Goal: Transaction & Acquisition: Purchase product/service

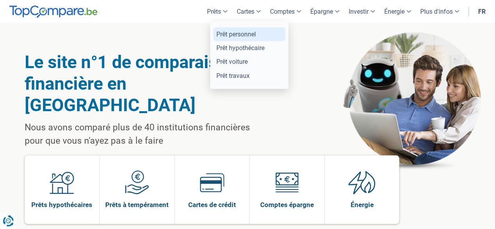
click at [218, 35] on link "Prêt personnel" at bounding box center [249, 34] width 72 height 14
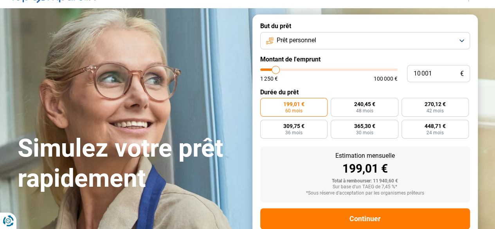
scroll to position [39, 0]
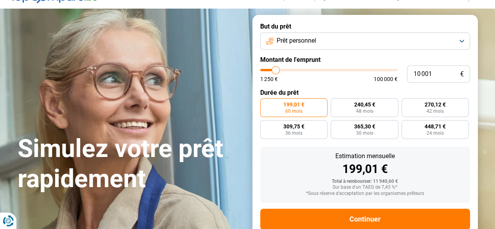
click at [306, 38] on span "Prêt personnel" at bounding box center [297, 40] width 40 height 9
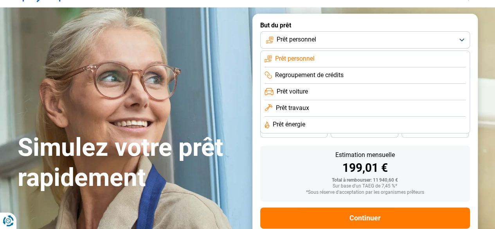
scroll to position [40, 0]
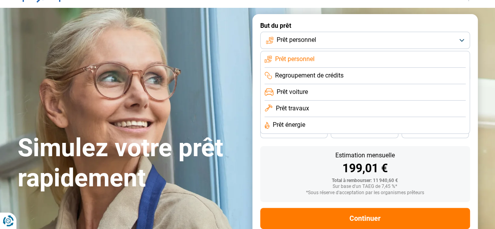
click at [337, 54] on li "Prêt personnel" at bounding box center [364, 59] width 201 height 16
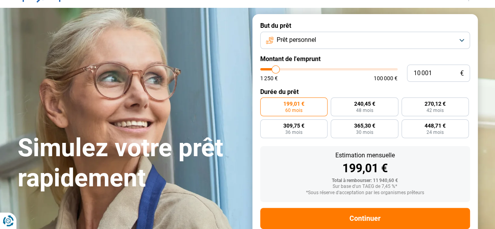
type input "20 250"
type input "20250"
type input "21 500"
type input "21500"
type input "26 000"
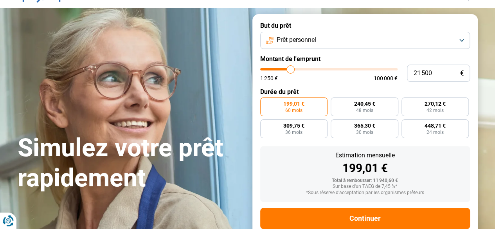
type input "26000"
type input "27 750"
type input "27750"
type input "32 250"
type input "32250"
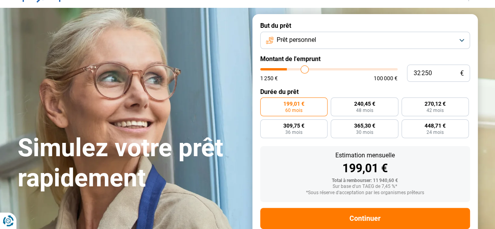
type input "34 250"
type input "34250"
type input "35 750"
type input "35750"
type input "41 500"
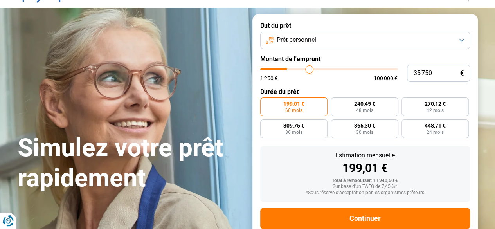
type input "41500"
type input "43 000"
type input "43000"
type input "60 750"
type input "60750"
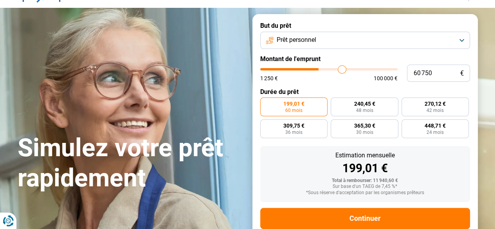
type input "61 750"
type input "61750"
type input "65 000"
type input "65000"
type input "66 750"
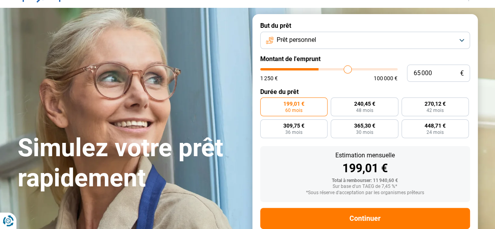
type input "66750"
type input "68 750"
type input "68750"
type input "69 000"
type input "69000"
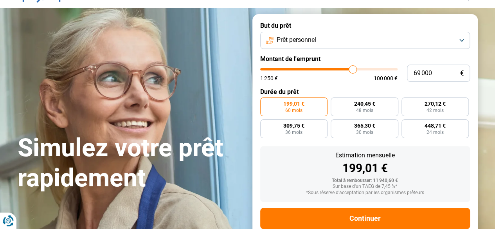
type input "69 250"
type input "69250"
type input "66 000"
type input "66000"
type input "63 000"
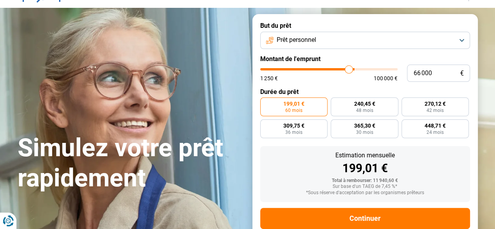
type input "63000"
type input "54 500"
type input "54500"
type input "46 500"
type input "46500"
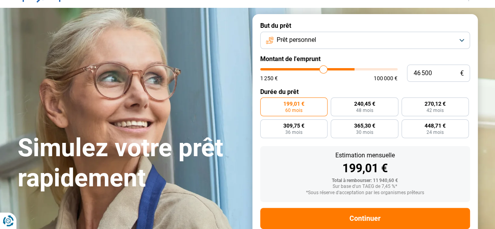
type input "41 500"
type input "41500"
type input "38 750"
type input "38750"
type input "36 500"
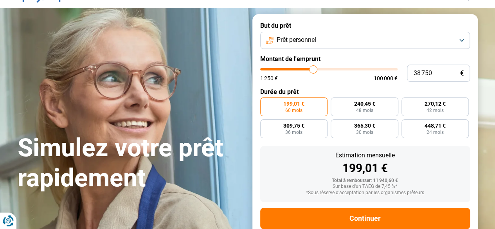
type input "36500"
type input "36 000"
type input "36000"
type input "29 750"
type input "29750"
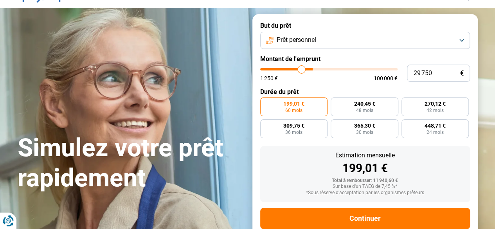
type input "28 000"
type input "28000"
type input "26 500"
type input "26500"
type input "26 000"
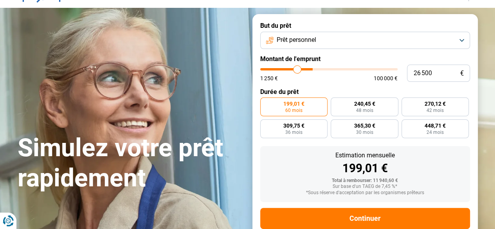
type input "26000"
type input "25 750"
type input "25750"
type input "68 750"
type input "68750"
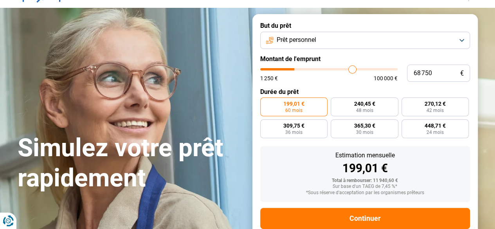
type input "72 000"
type input "72000"
type input "77 250"
type input "77250"
type input "78 750"
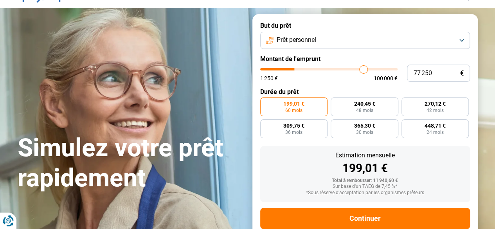
type input "78750"
type input "81 000"
type input "81000"
type input "86 250"
type input "86250"
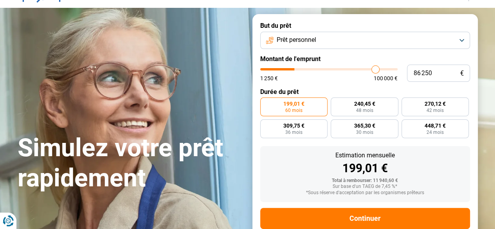
type input "89 750"
type input "89750"
type input "91 250"
type input "91250"
type input "92 250"
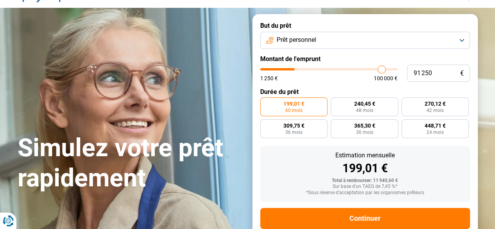
type input "92250"
type input "92 500"
type input "92500"
type input "93 000"
type input "93000"
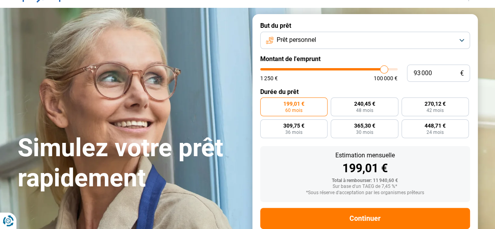
type input "93 250"
type input "93250"
type input "93 750"
type input "93750"
type input "94 000"
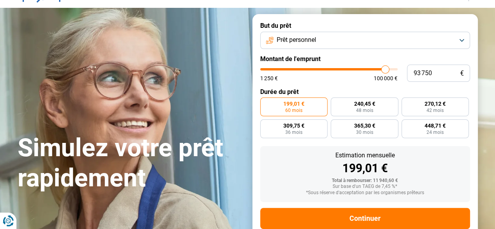
type input "94000"
type input "94 250"
type input "94250"
type input "94 500"
drag, startPoint x: 274, startPoint y: 69, endPoint x: 386, endPoint y: 84, distance: 112.9
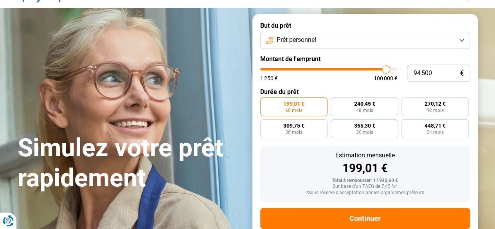
type input "94500"
click at [386, 70] on input "range" at bounding box center [328, 69] width 137 height 2
radio input "false"
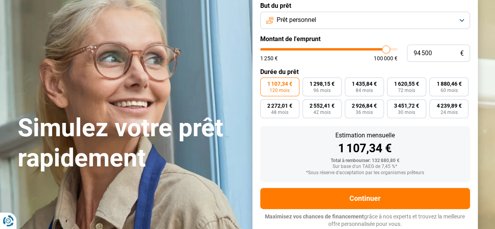
scroll to position [46, 0]
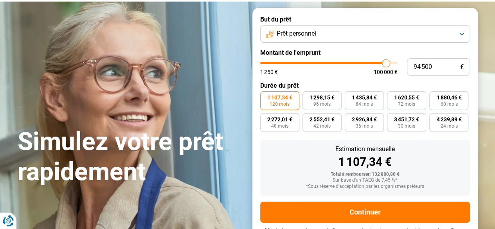
type input "20 000"
type input "20000"
click at [288, 62] on input "range" at bounding box center [328, 63] width 137 height 2
radio input "true"
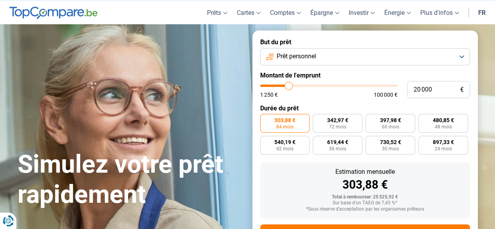
scroll to position [23, 0]
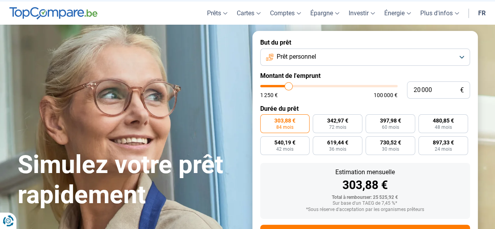
type input "1 250"
type input "1250"
click at [263, 87] on input "range" at bounding box center [328, 86] width 137 height 2
radio input "true"
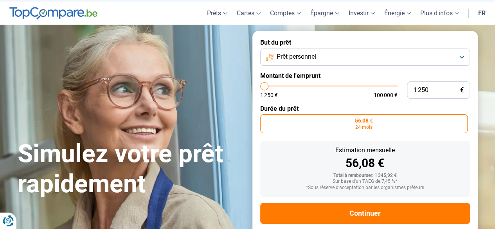
scroll to position [38, 0]
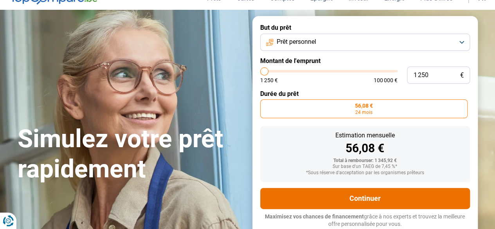
click at [356, 204] on button "Continuer" at bounding box center [365, 198] width 210 height 21
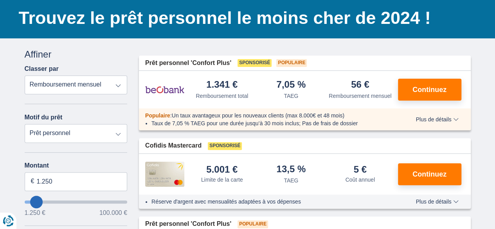
scroll to position [53, 0]
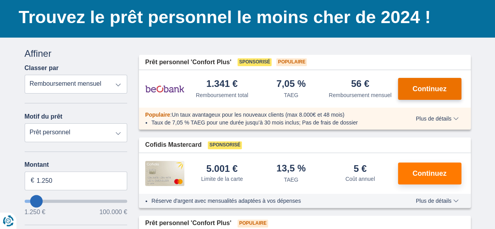
click at [417, 87] on span "Continuez" at bounding box center [429, 88] width 34 height 7
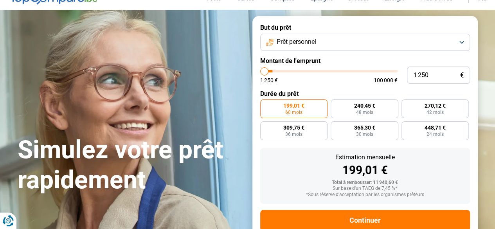
type input "17 500"
type input "17500"
click at [285, 71] on input "range" at bounding box center [328, 71] width 137 height 2
radio input "false"
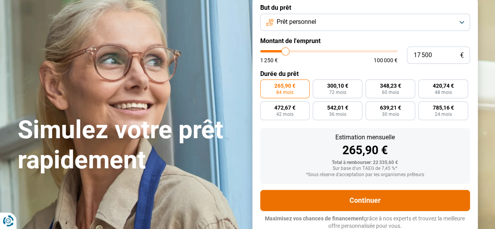
scroll to position [58, 0]
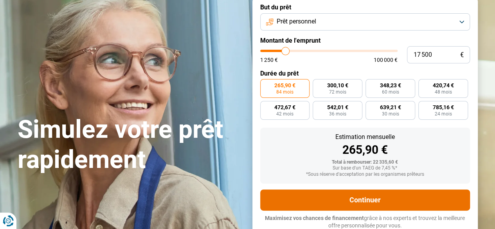
click at [368, 205] on button "Continuer" at bounding box center [365, 199] width 210 height 21
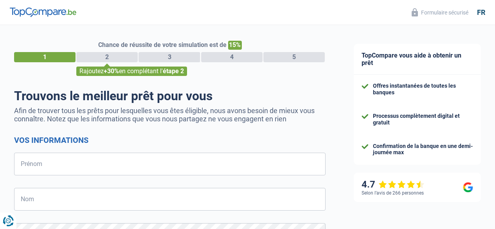
select select "32"
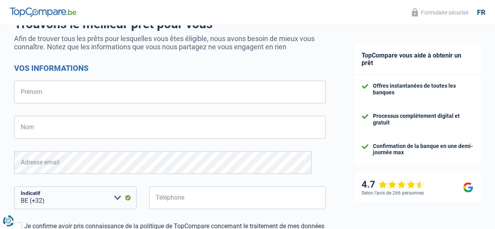
scroll to position [75, 0]
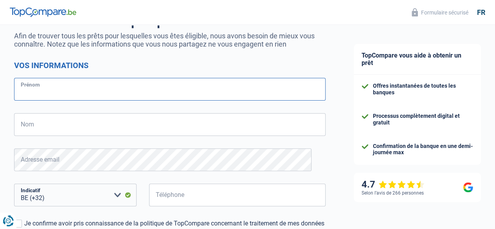
click at [126, 89] on input "Prénom" at bounding box center [169, 89] width 311 height 23
type input "[PERSON_NAME]"
type input "De Tremerie"
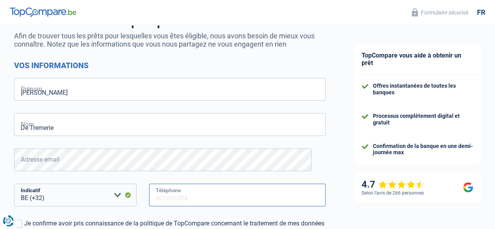
type input "472497023"
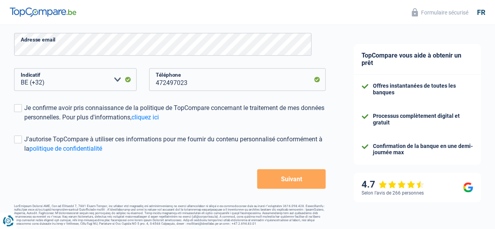
scroll to position [191, 0]
click at [65, 112] on div "Je confirme avoir pris connaissance de la politique de TopCompare concernant le…" at bounding box center [174, 112] width 301 height 19
click at [24, 121] on input "Je confirme avoir pris connaissance de la politique de TopCompare concernant le…" at bounding box center [24, 121] width 0 height 0
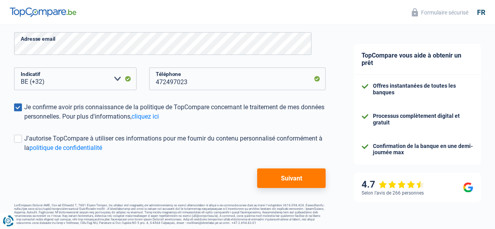
click at [279, 173] on button "Suivant" at bounding box center [291, 178] width 68 height 20
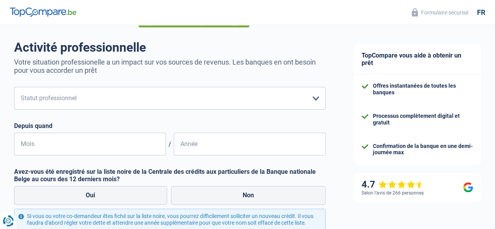
scroll to position [50, 0]
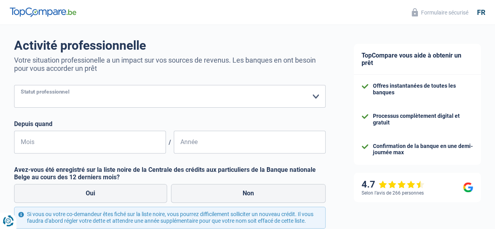
click at [239, 103] on select "Ouvrier Employé privé Employé public Invalide Indépendant Pensionné Chômeur Mut…" at bounding box center [169, 96] width 311 height 23
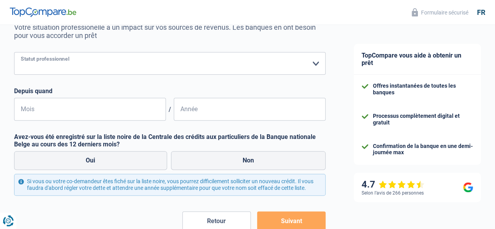
scroll to position [82, 0]
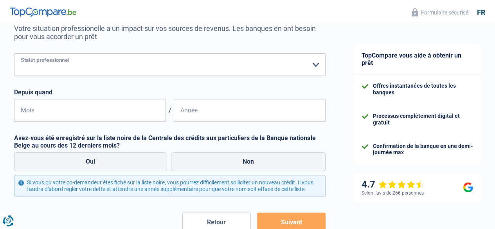
click at [236, 68] on select "Ouvrier Employé privé Employé public Invalide Indépendant Pensionné Chômeur Mut…" at bounding box center [169, 64] width 311 height 23
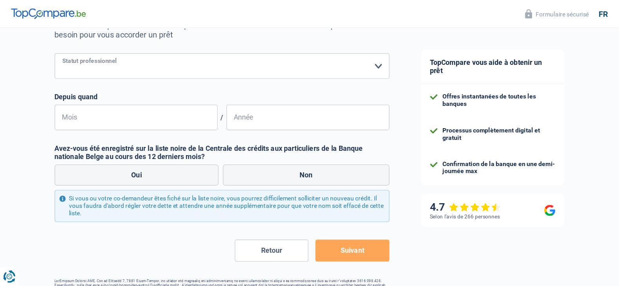
scroll to position [78, 0]
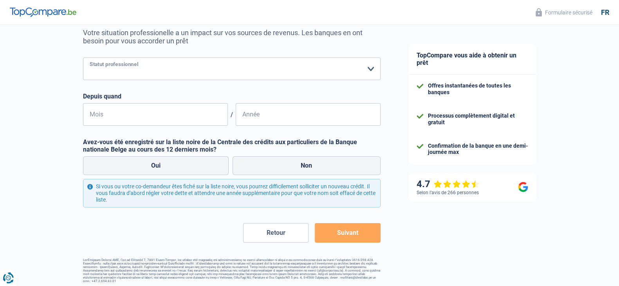
click at [269, 70] on select "Ouvrier Employé privé Employé public Invalide Indépendant Pensionné Chômeur Mut…" at bounding box center [231, 69] width 297 height 23
click at [178, 68] on select "Ouvrier Employé privé Employé public Invalide Indépendant Pensionné Chômeur Mut…" at bounding box center [231, 69] width 297 height 23
click at [41, 148] on div "Chance de réussite de votre simulation est de 45% 1 2 3 4 5 Rajoutez +15% en co…" at bounding box center [197, 115] width 394 height 342
click at [180, 59] on select "Ouvrier Employé privé Employé public Invalide Indépendant Pensionné Chômeur Mut…" at bounding box center [231, 69] width 297 height 23
click at [83, 58] on select "Ouvrier Employé privé Employé public Invalide Indépendant Pensionné Chômeur Mut…" at bounding box center [231, 69] width 297 height 23
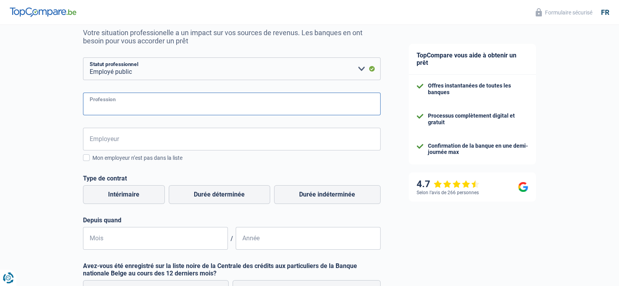
drag, startPoint x: 172, startPoint y: 77, endPoint x: 159, endPoint y: 108, distance: 33.7
click at [159, 108] on input "Profession" at bounding box center [231, 104] width 297 height 23
click at [161, 68] on select "Ouvrier Employé privé Employé public Invalide Indépendant Pensionné Chômeur Mut…" at bounding box center [231, 69] width 297 height 23
select select "worker"
click at [83, 58] on select "Ouvrier Employé privé Employé public Invalide Indépendant Pensionné Chômeur Mut…" at bounding box center [231, 69] width 297 height 23
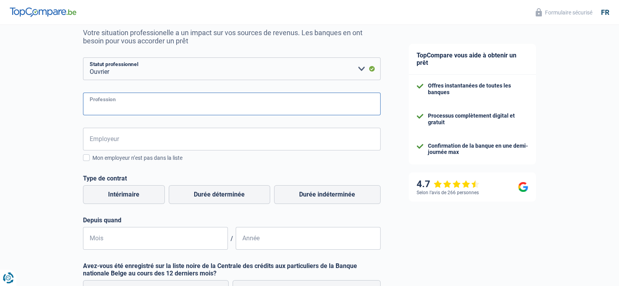
click at [136, 103] on input "Profession" at bounding box center [231, 104] width 297 height 23
type input "maçon"
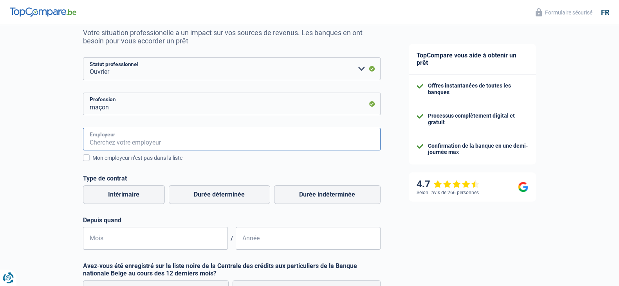
click at [130, 139] on input "Employeur" at bounding box center [231, 139] width 297 height 23
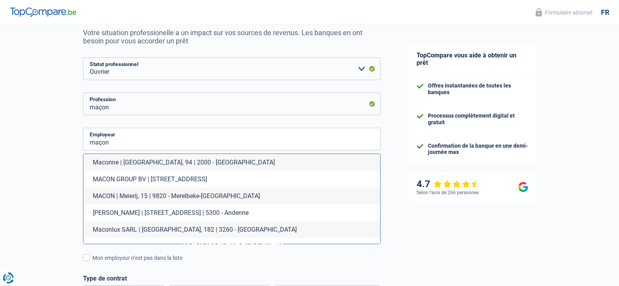
click at [131, 211] on li "MACONNERIE HERMAN | Rue Neuve, 108 | 5300 - Andenne" at bounding box center [231, 213] width 297 height 17
type input "MACONNERIE HERMAN | Rue Neuve, 108 | 5300 - Andenne"
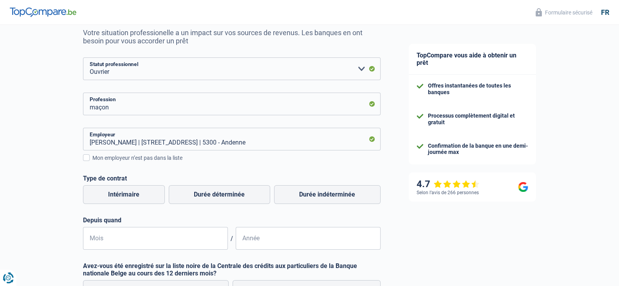
click at [53, 143] on div "Chance de réussite de votre simulation est de 45% 1 2 3 4 5 Rajoutez +15% en co…" at bounding box center [197, 177] width 394 height 466
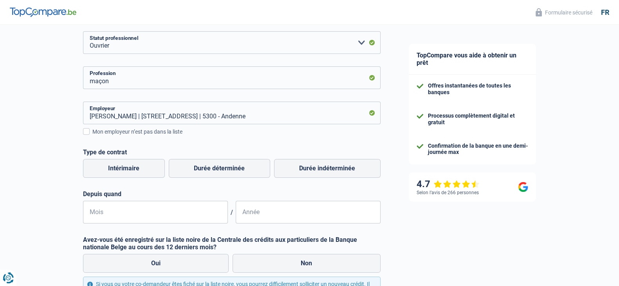
scroll to position [122, 0]
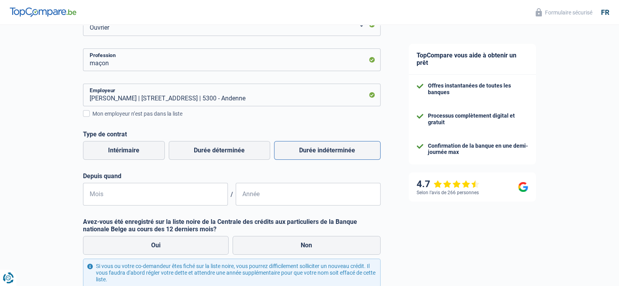
click at [336, 160] on label "Durée indéterminée" at bounding box center [327, 150] width 106 height 19
click at [336, 160] on input "Durée indéterminée" at bounding box center [327, 150] width 106 height 19
radio input "true"
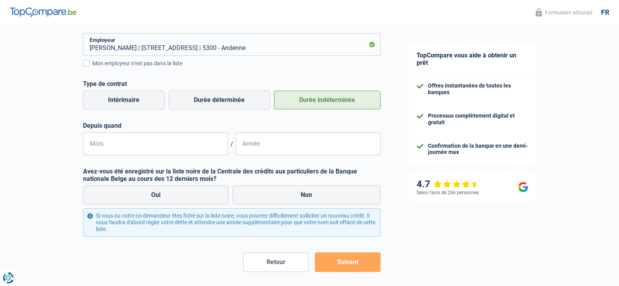
scroll to position [173, 0]
click at [180, 143] on input "Mois" at bounding box center [155, 143] width 145 height 23
type input "08"
click at [272, 142] on input "Année" at bounding box center [308, 143] width 145 height 23
type input "2016"
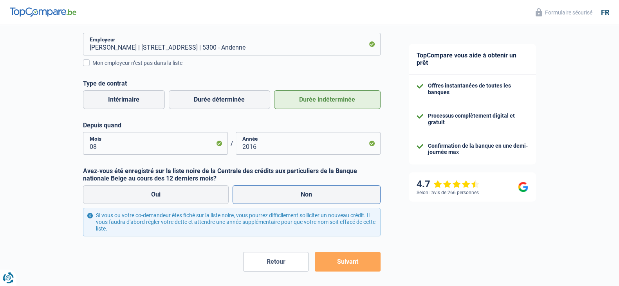
click at [297, 193] on label "Non" at bounding box center [306, 194] width 148 height 19
click at [297, 193] on input "Non" at bounding box center [306, 194] width 148 height 19
radio input "true"
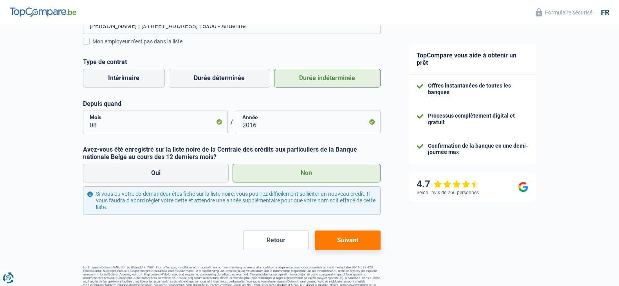
scroll to position [199, 0]
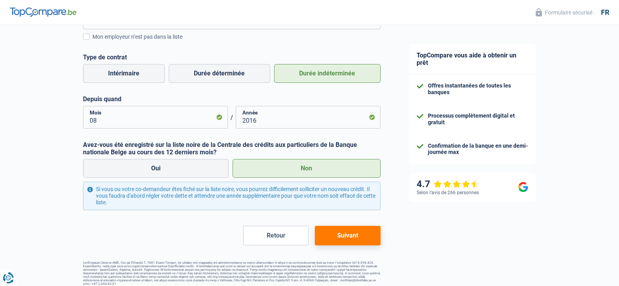
click at [346, 227] on button "Suivant" at bounding box center [347, 236] width 65 height 20
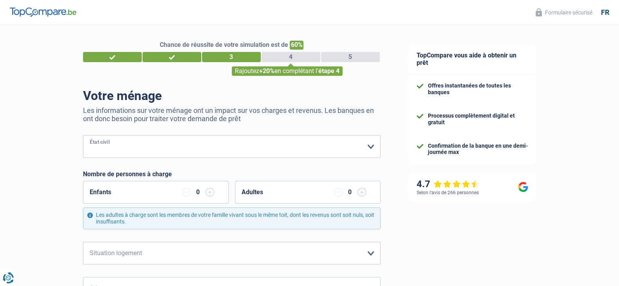
click at [328, 155] on select "Célibataire Marié(e) Cohabitant(e) légal(e) Divorcé(e) Veuf(ve) Séparé (de fait…" at bounding box center [231, 146] width 297 height 23
select select "single"
click at [83, 136] on select "Célibataire Marié(e) Cohabitant(e) légal(e) Divorcé(e) Veuf(ve) Séparé (de fait…" at bounding box center [231, 146] width 297 height 23
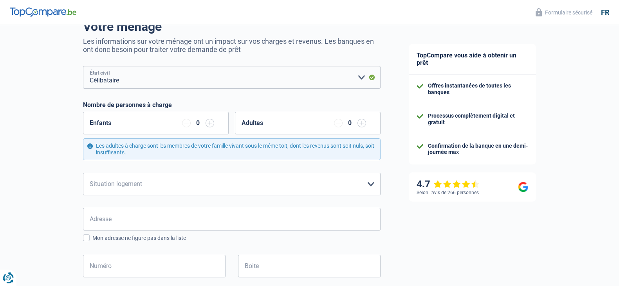
scroll to position [74, 0]
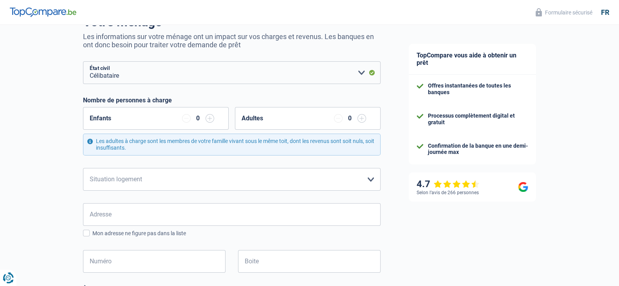
click at [208, 120] on input "button" at bounding box center [209, 118] width 9 height 9
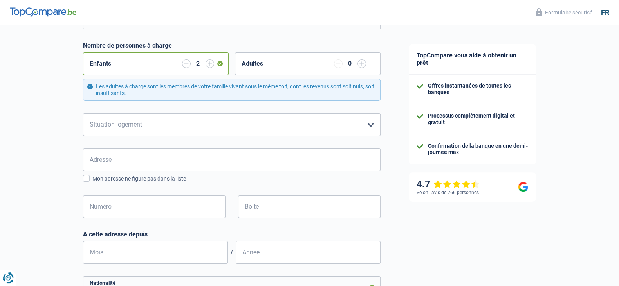
scroll to position [123, 0]
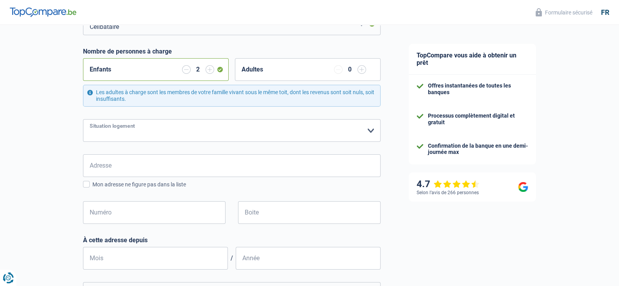
click at [190, 130] on select "Locataire Propriétaire avec prêt hypothécaire Propriétaire sans prêt hypothécai…" at bounding box center [231, 130] width 297 height 23
select select "rents"
click at [83, 119] on select "Locataire Propriétaire avec prêt hypothécaire Propriétaire sans prêt hypothécai…" at bounding box center [231, 130] width 297 height 23
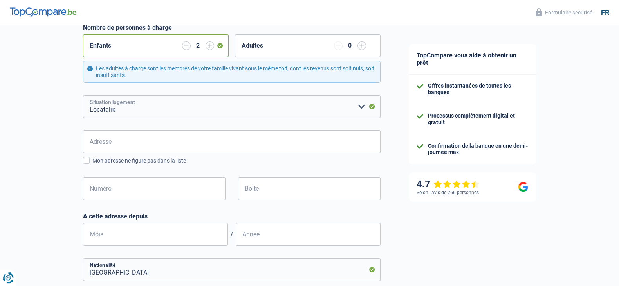
scroll to position [148, 0]
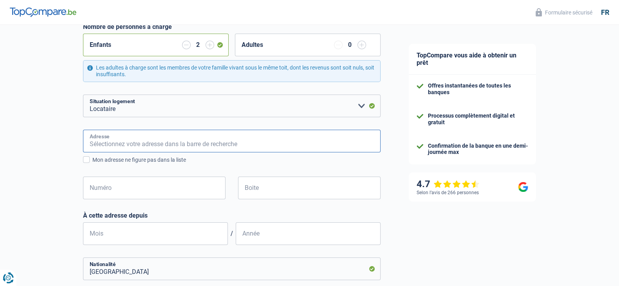
click at [143, 138] on input "Adresse" at bounding box center [231, 141] width 297 height 23
type input "Rue des pères blancs"
type input "Belgique"
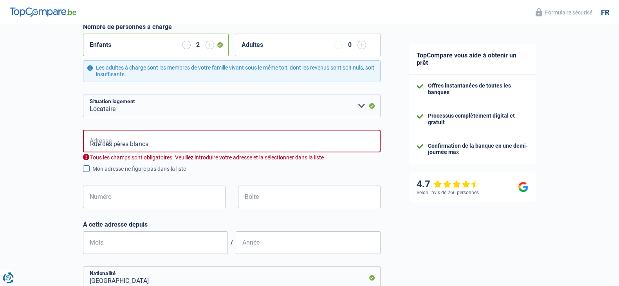
type input "Belgique"
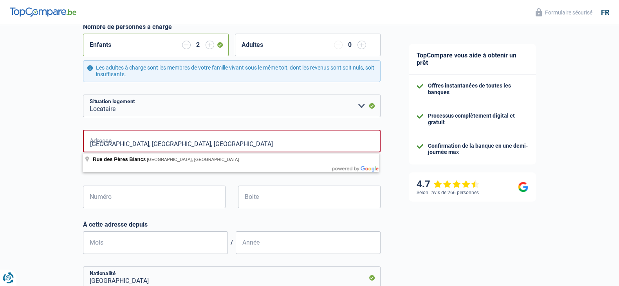
type input "Rue des Pères Blancs, 1040, Etterbeek, BE"
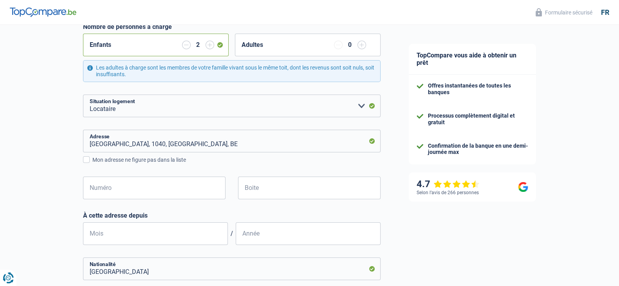
click at [0, 151] on div "Chance de réussite de votre simulation est de 60% 1 2 3 4 5 Rajoutez +20% en co…" at bounding box center [197, 216] width 394 height 684
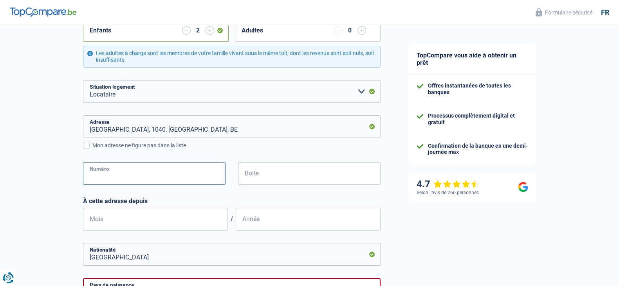
click at [135, 167] on input "Numéro" at bounding box center [154, 173] width 142 height 23
type input "4"
type input "Bruxelles"
click at [135, 214] on input "Mois" at bounding box center [155, 219] width 145 height 23
type input "03"
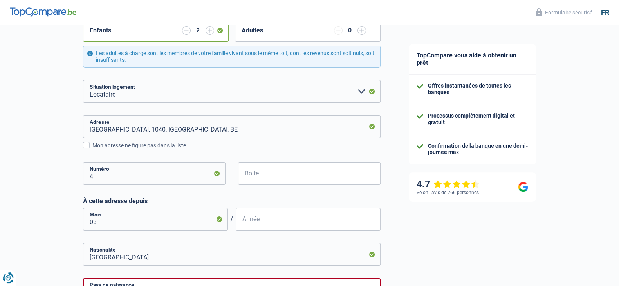
click at [289, 218] on input "Année" at bounding box center [308, 219] width 145 height 23
type input "2017"
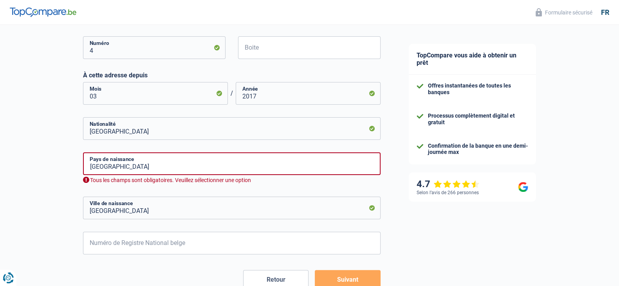
scroll to position [291, 0]
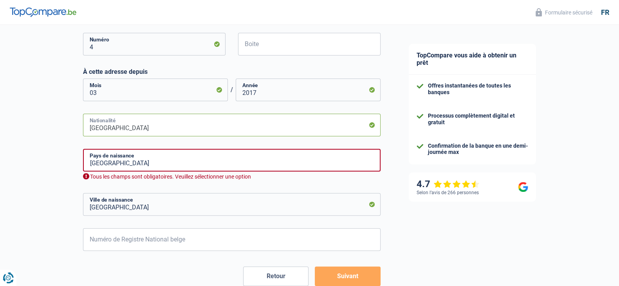
click at [219, 128] on input "Belgique" at bounding box center [231, 125] width 297 height 23
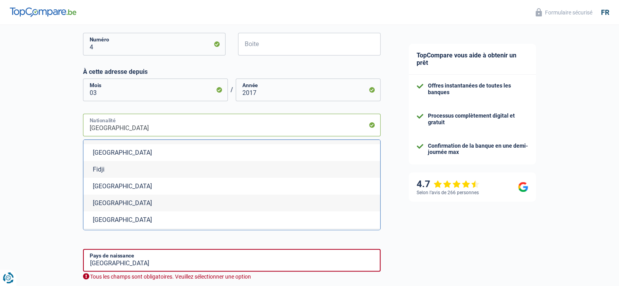
scroll to position [1012, 0]
click at [119, 191] on li "Finlande" at bounding box center [231, 188] width 297 height 17
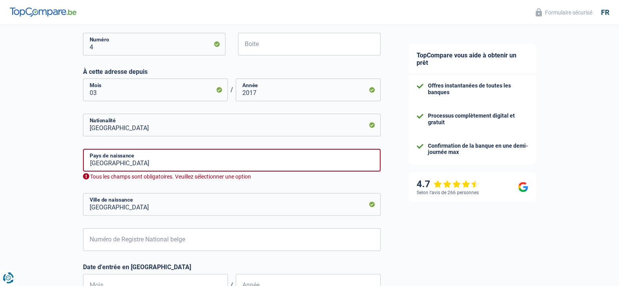
click at [33, 181] on div "Chance de réussite de votre simulation est de 60% 1 2 3 4 5 Rajoutez +20% en co…" at bounding box center [197, 52] width 394 height 645
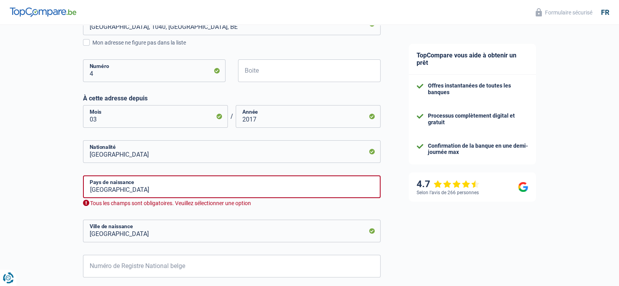
scroll to position [264, 0]
click at [147, 149] on input "Finlande" at bounding box center [231, 152] width 297 height 23
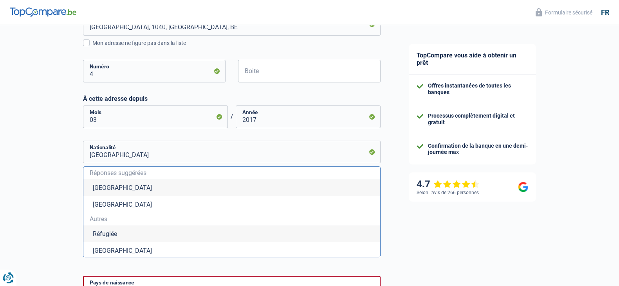
click at [106, 191] on li "Belgique" at bounding box center [231, 188] width 297 height 17
type input "Belgique"
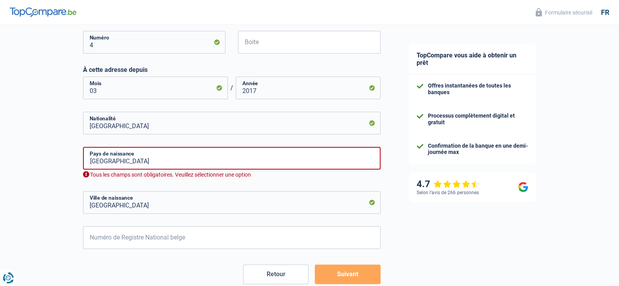
scroll to position [291, 0]
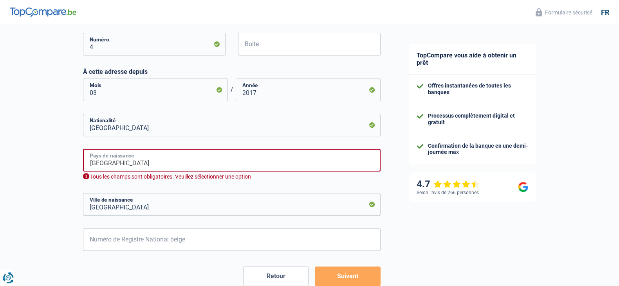
click at [115, 159] on input "Belgique" at bounding box center [231, 160] width 297 height 23
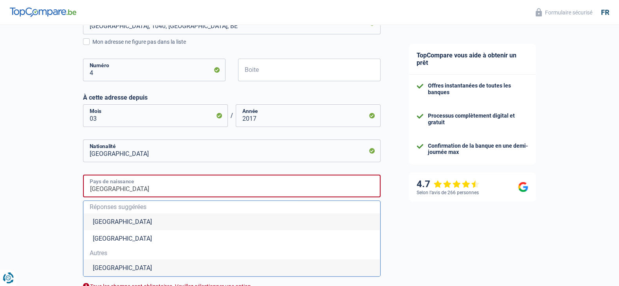
scroll to position [325, 0]
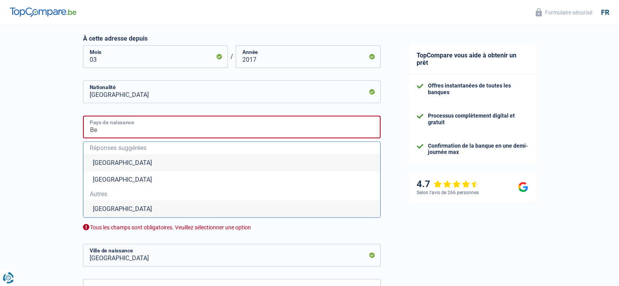
type input "B"
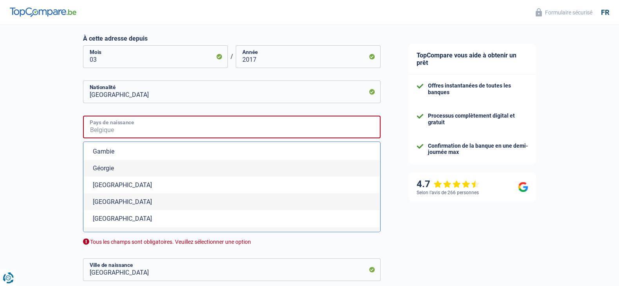
scroll to position [1266, 0]
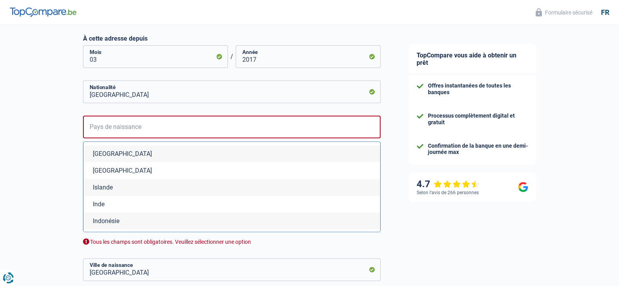
click at [160, 185] on li "Islande" at bounding box center [231, 187] width 297 height 17
type input "Islande"
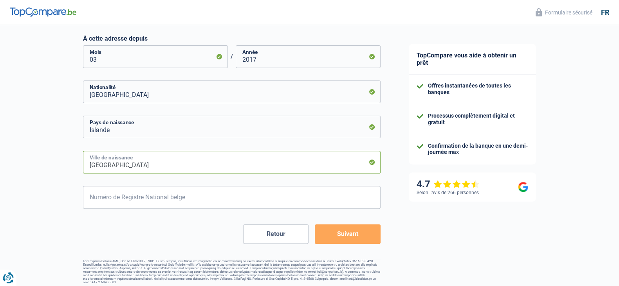
click at [95, 170] on input "Bruxelles" at bounding box center [231, 162] width 297 height 23
type input "rekyavik"
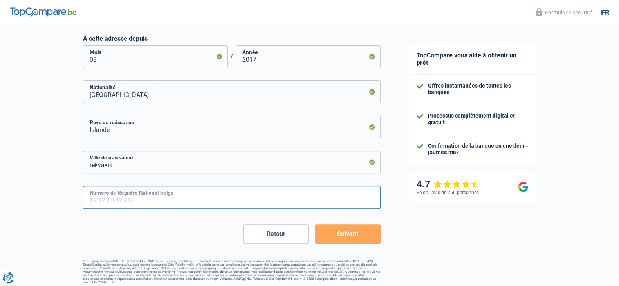
click at [154, 192] on input "Numéro de Registre National belge" at bounding box center [231, 197] width 297 height 23
type input "64.05.27-199.79"
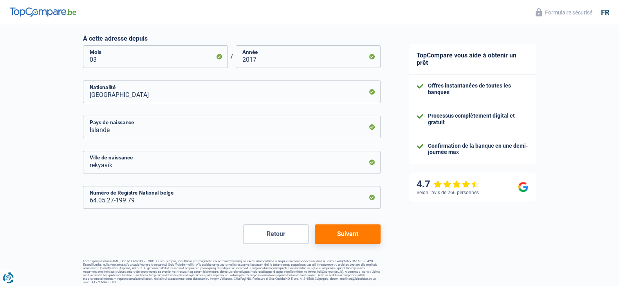
click at [122, 201] on input "64.05.27-199.79" at bounding box center [231, 197] width 297 height 23
click at [351, 228] on button "Suivant" at bounding box center [347, 235] width 65 height 20
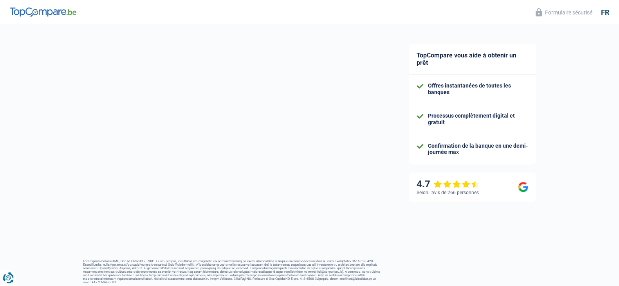
select select "familyAllowances"
select select "netSalary"
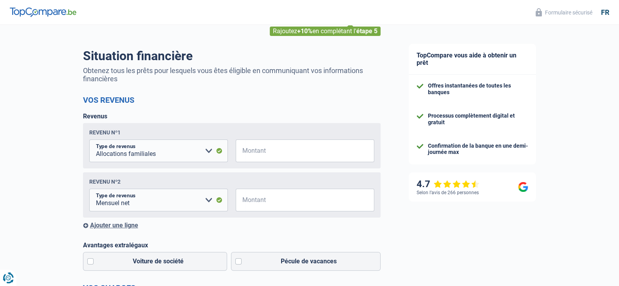
scroll to position [41, 0]
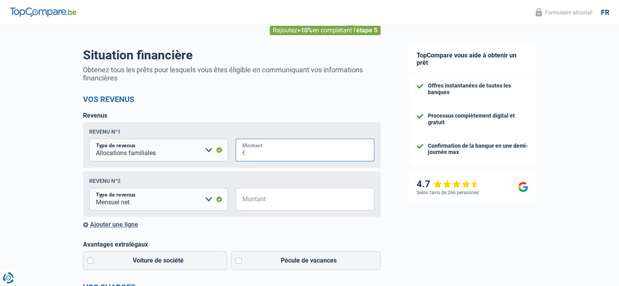
click at [297, 156] on input "Montant" at bounding box center [309, 150] width 129 height 23
type input "300"
click at [275, 97] on h2 "Vos revenus" at bounding box center [231, 99] width 297 height 9
click at [272, 210] on input "Montant" at bounding box center [309, 199] width 129 height 23
type input "3.200"
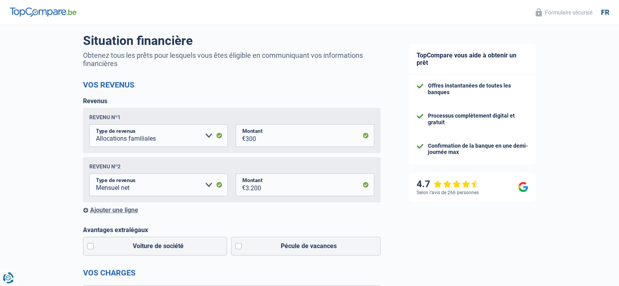
scroll to position [59, 0]
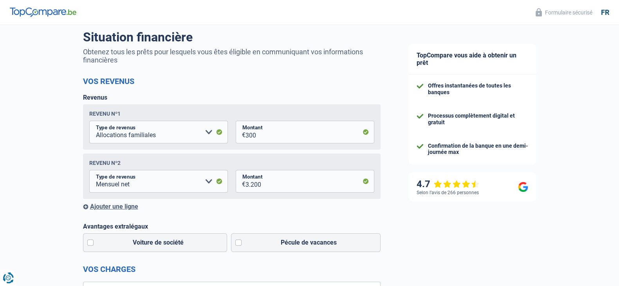
click at [118, 206] on div "Ajouter une ligne" at bounding box center [231, 206] width 297 height 7
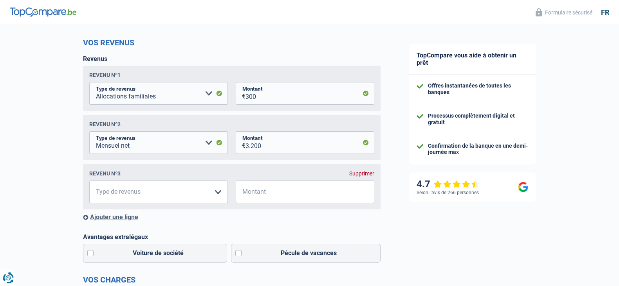
scroll to position [104, 0]
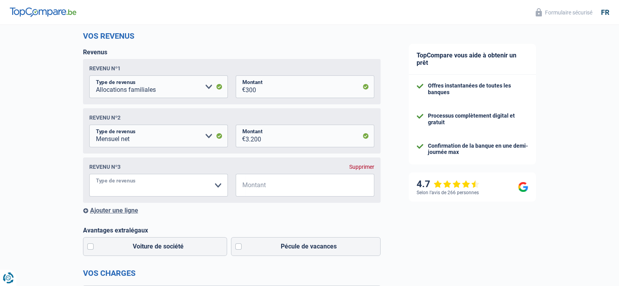
click at [112, 184] on select "Allocation d'handicap Allocations chômage Allocations familiales Chèques repas …" at bounding box center [158, 185] width 139 height 23
click at [183, 175] on select "Allocation d'handicap Allocations chômage Allocations familiales Chèques repas …" at bounding box center [158, 185] width 139 height 23
click at [144, 174] on div "Revenu nº3 Supprimer Allocation d'handicap Allocations chômage Allocations fami…" at bounding box center [231, 180] width 297 height 45
click at [144, 190] on select "Allocation d'handicap Allocations chômage Allocations familiales Chèques repas …" at bounding box center [158, 185] width 139 height 23
select select "other"
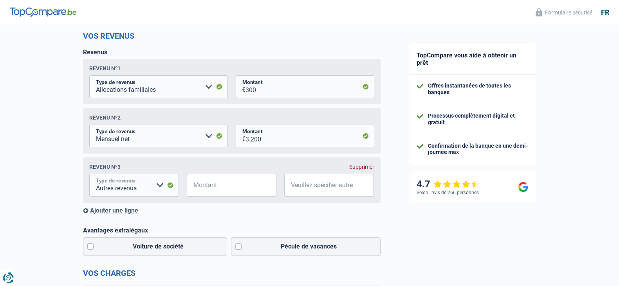
click at [155, 186] on select "Allocation d'handicap Allocations chômage Allocations familiales Chèques repas …" at bounding box center [134, 185] width 90 height 23
click at [366, 167] on div "Supprimer" at bounding box center [361, 167] width 25 height 6
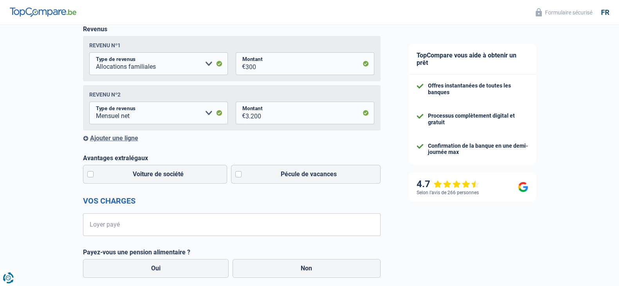
scroll to position [129, 0]
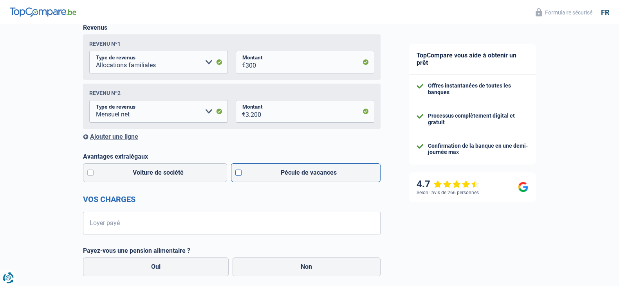
click at [293, 177] on label "Pécule de vacances" at bounding box center [305, 173] width 149 height 19
click at [293, 177] on input "Pécule de vacances" at bounding box center [305, 173] width 149 height 19
checkbox input "true"
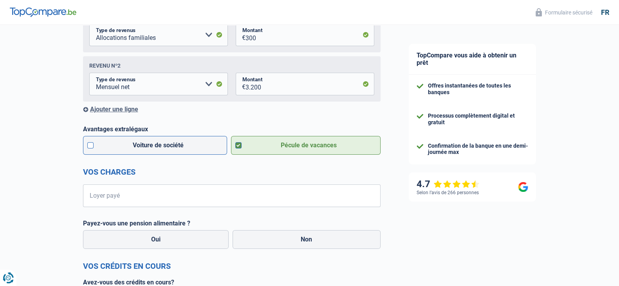
scroll to position [157, 0]
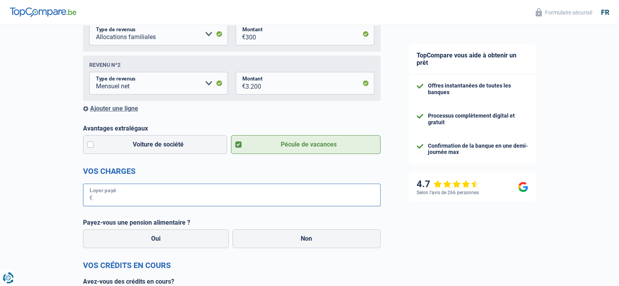
click at [162, 196] on input "Loyer payé" at bounding box center [237, 195] width 288 height 23
type input "900"
click at [20, 179] on div "Chance de réussite de votre simulation est de 80% 1 2 3 4 5 Rajoutez +10% en co…" at bounding box center [197, 180] width 394 height 630
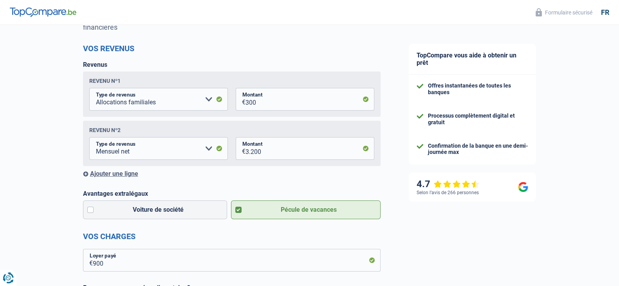
scroll to position [74, 0]
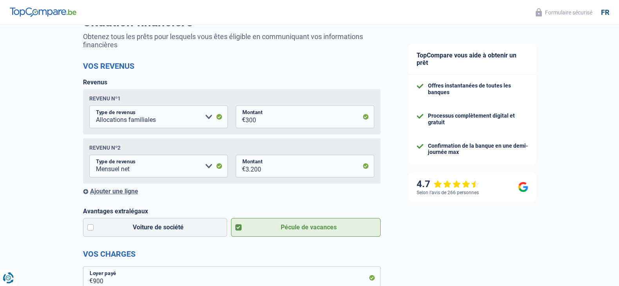
click at [121, 190] on div "Ajouter une ligne" at bounding box center [231, 191] width 297 height 7
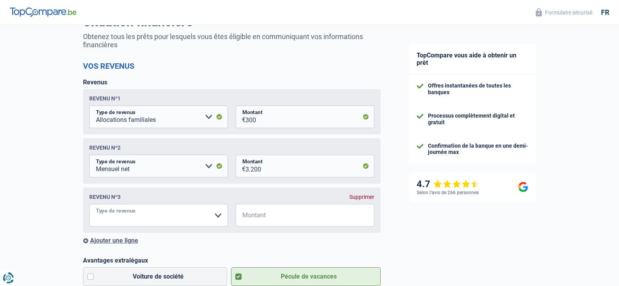
click at [115, 217] on select "Allocation d'handicap Allocations chômage Allocations familiales Chèques repas …" at bounding box center [158, 215] width 139 height 23
click at [365, 196] on div "Supprimer" at bounding box center [361, 197] width 25 height 6
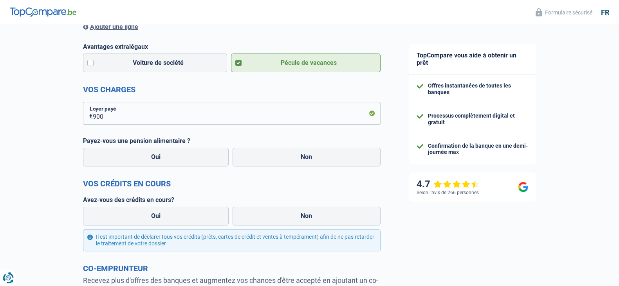
scroll to position [239, 0]
click at [180, 147] on div "Oui Non" at bounding box center [231, 157] width 301 height 23
click at [181, 160] on label "Oui" at bounding box center [156, 157] width 146 height 19
click at [181, 160] on input "Oui" at bounding box center [156, 157] width 146 height 19
radio input "true"
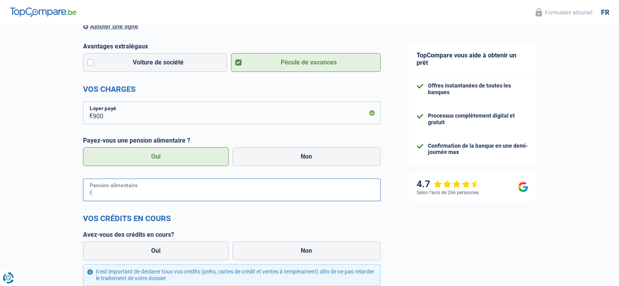
click at [157, 194] on input "Pension alimentaire" at bounding box center [237, 190] width 288 height 23
type input "120"
click at [65, 174] on div "Chance de réussite de votre simulation est de 80% 1 2 3 4 5 Rajoutez +10% en co…" at bounding box center [197, 116] width 394 height 666
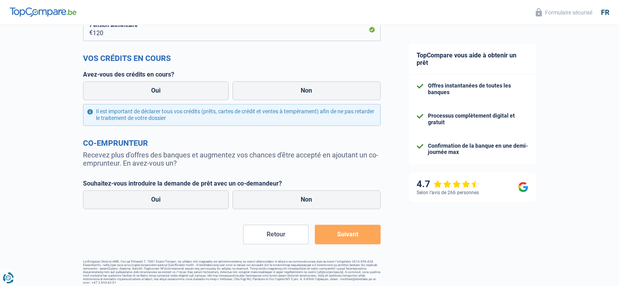
scroll to position [403, 0]
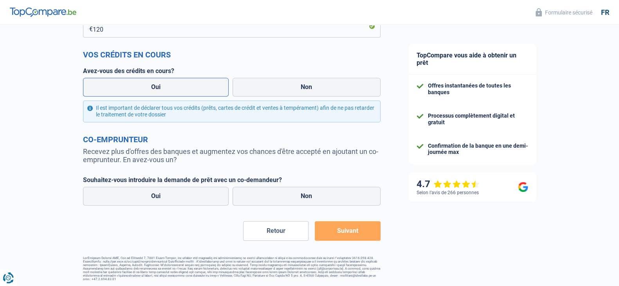
click at [174, 93] on label "Oui" at bounding box center [156, 87] width 146 height 19
click at [174, 93] on input "Oui" at bounding box center [156, 87] width 146 height 19
radio input "true"
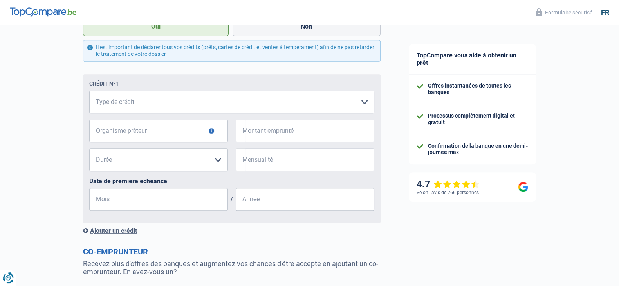
scroll to position [464, 0]
click at [172, 111] on select "Carte ou ouverture de crédit Prêt hypothécaire Vente à tempérament Prêt à tempé…" at bounding box center [231, 101] width 285 height 23
click at [261, 109] on select "Carte ou ouverture de crédit Prêt hypothécaire Vente à tempérament Prêt à tempé…" at bounding box center [231, 101] width 285 height 23
select select "personalLoan"
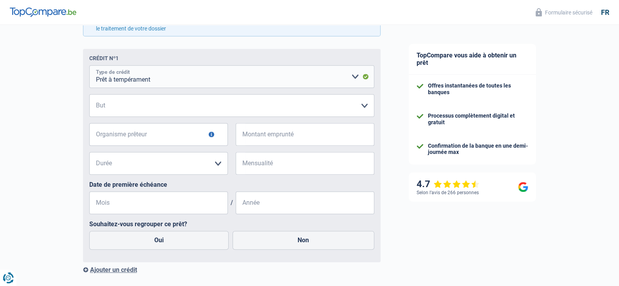
scroll to position [492, 0]
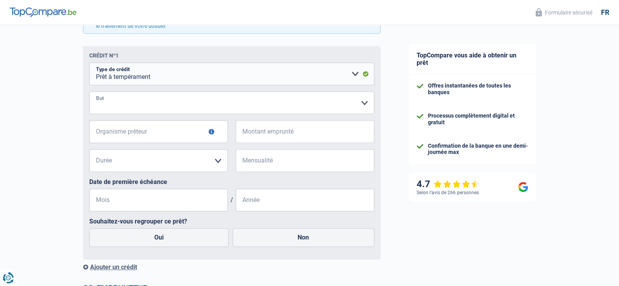
click at [179, 106] on select "Confort maison: meubles, textile, peinture, électroménager, outillage non-profe…" at bounding box center [231, 103] width 285 height 23
select select "medicalFees"
click at [89, 92] on select "Confort maison: meubles, textile, peinture, électroménager, outillage non-profe…" at bounding box center [231, 103] width 285 height 23
click at [149, 130] on input "Organisme prêteur" at bounding box center [158, 132] width 139 height 23
type input "CETELEM"
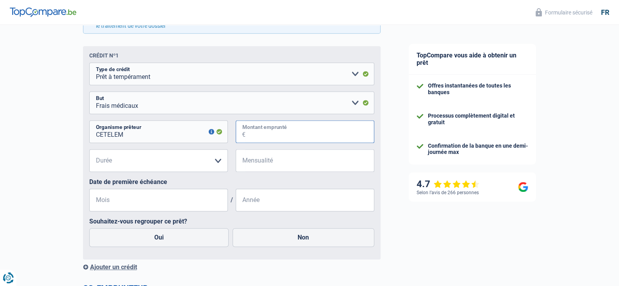
click at [289, 137] on input "Montant emprunté" at bounding box center [309, 132] width 129 height 23
type input "8.000"
click at [111, 160] on select "12 mois 18 mois 24 mois 30 mois 36 mois 42 mois 48 mois Veuillez sélectionner u…" at bounding box center [158, 160] width 139 height 23
select select "48"
click at [89, 150] on select "12 mois 18 mois 24 mois 30 mois 36 mois 42 mois 48 mois Veuillez sélectionner u…" at bounding box center [158, 160] width 139 height 23
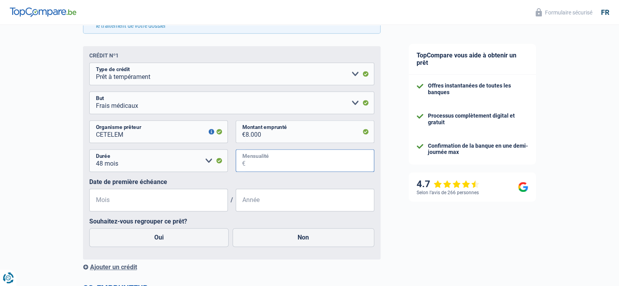
click at [279, 165] on input "Mensualité" at bounding box center [309, 160] width 129 height 23
type input "178"
click at [172, 193] on input "Mois" at bounding box center [158, 200] width 139 height 23
type input "04"
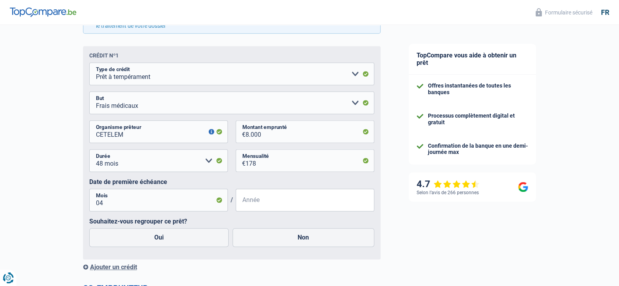
click at [256, 203] on input "Année" at bounding box center [305, 200] width 139 height 23
type input "2023"
click at [273, 228] on label "Non" at bounding box center [303, 237] width 142 height 19
click at [273, 228] on input "Non" at bounding box center [303, 237] width 142 height 19
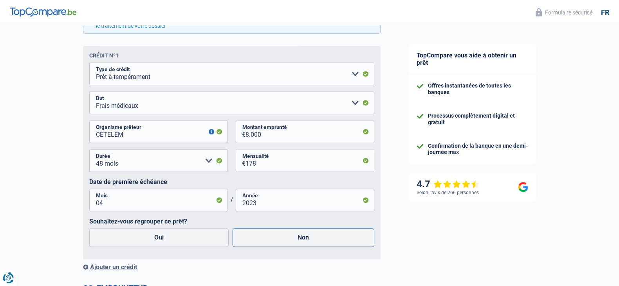
radio input "true"
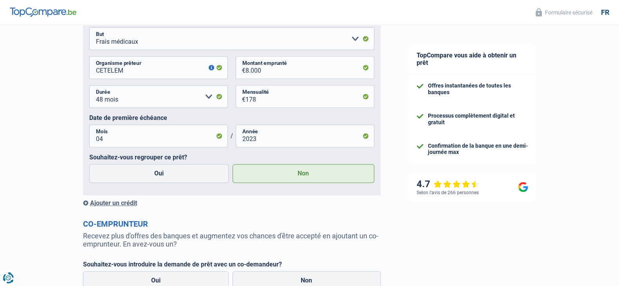
scroll to position [561, 0]
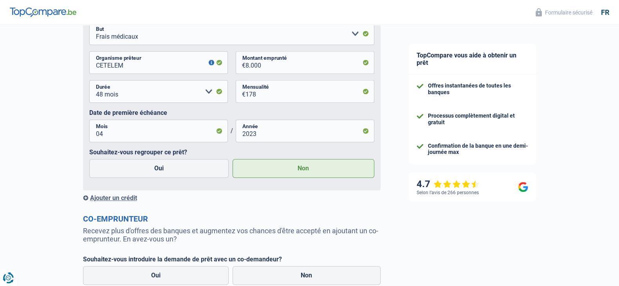
click at [109, 197] on div "Ajouter un crédit" at bounding box center [231, 197] width 297 height 7
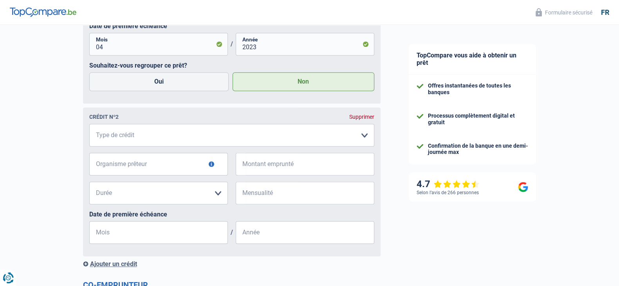
scroll to position [650, 0]
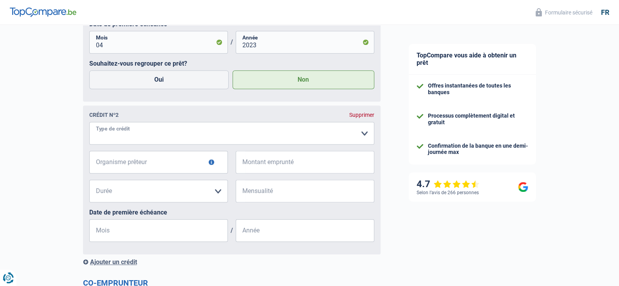
click at [132, 133] on select "Carte ou ouverture de crédit Prêt hypothécaire Vente à tempérament Prêt à tempé…" at bounding box center [231, 133] width 285 height 23
select select "cardOrCredit"
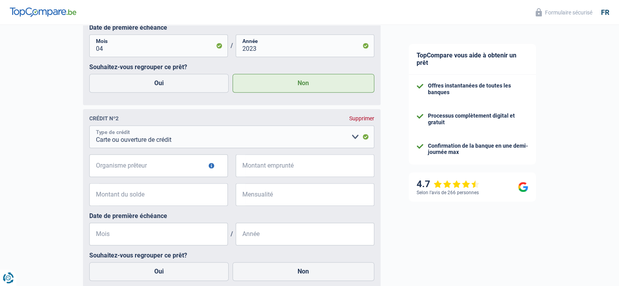
scroll to position [649, 0]
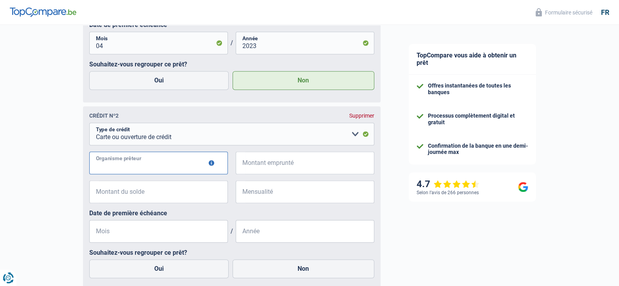
click at [114, 169] on input "Organisme prêteur" at bounding box center [158, 163] width 139 height 23
type input "ing"
click at [257, 164] on input "Montant emprunté" at bounding box center [309, 163] width 129 height 23
type input "5.000"
click at [178, 191] on input "Montant du solde" at bounding box center [163, 192] width 129 height 23
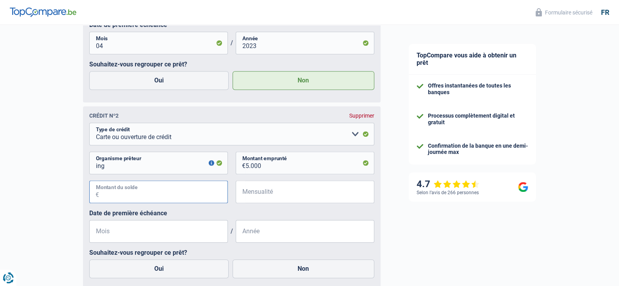
type input "3.000"
click at [285, 192] on input "Mensualité" at bounding box center [309, 192] width 129 height 23
type input "100"
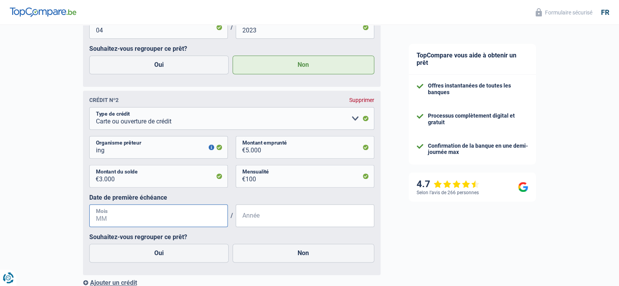
click at [123, 218] on input "Mois" at bounding box center [158, 216] width 139 height 23
type input "03"
click at [253, 223] on input "Année" at bounding box center [305, 216] width 139 height 23
type input "2019"
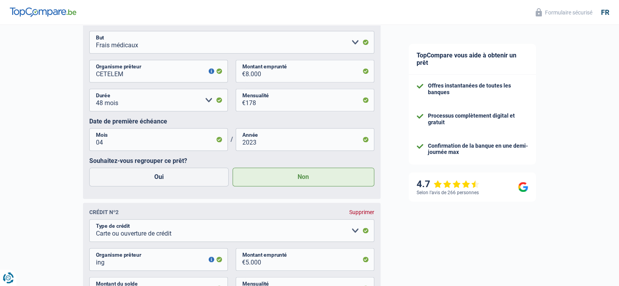
scroll to position [551, 0]
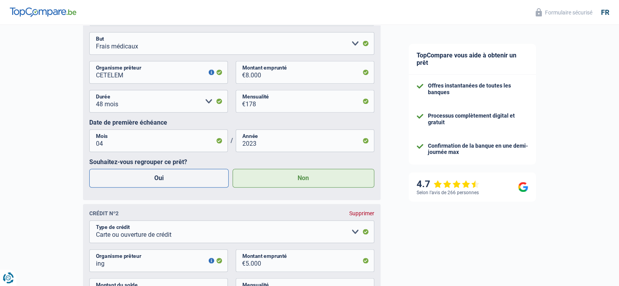
drag, startPoint x: 171, startPoint y: 191, endPoint x: 144, endPoint y: 179, distance: 29.3
drag, startPoint x: 144, startPoint y: 179, endPoint x: 128, endPoint y: 180, distance: 15.7
click at [128, 180] on label "Oui" at bounding box center [159, 178] width 140 height 19
click at [128, 180] on input "Oui" at bounding box center [159, 178] width 140 height 19
radio input "true"
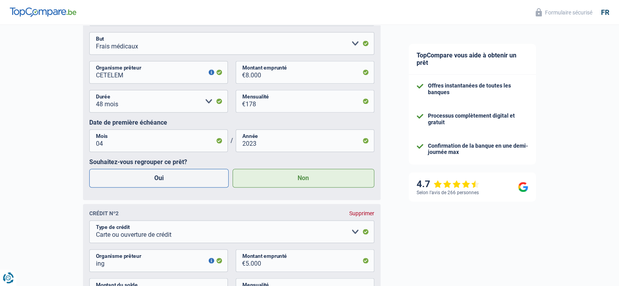
radio input "false"
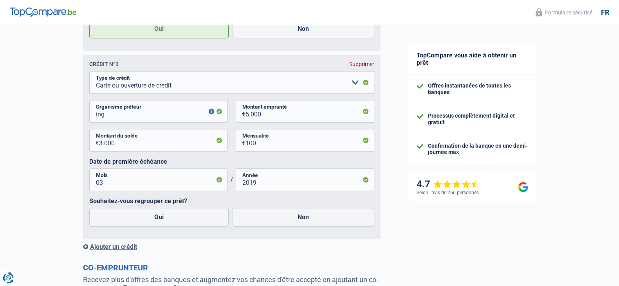
scroll to position [700, 0]
click at [265, 219] on label "Non" at bounding box center [303, 218] width 142 height 19
click at [265, 219] on input "Non" at bounding box center [303, 218] width 142 height 19
radio input "true"
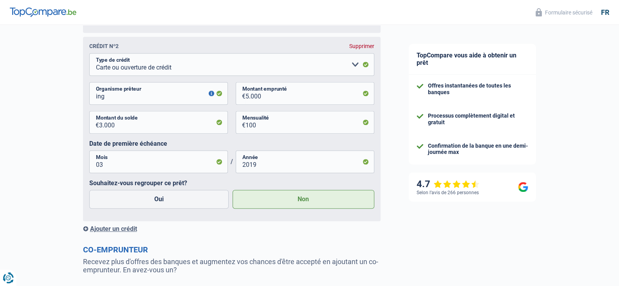
scroll to position [725, 0]
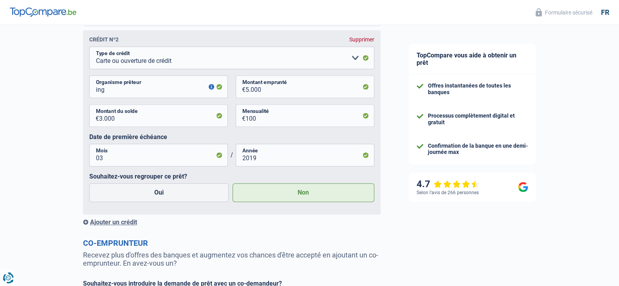
click at [113, 221] on div "Ajouter un crédit" at bounding box center [231, 222] width 297 height 7
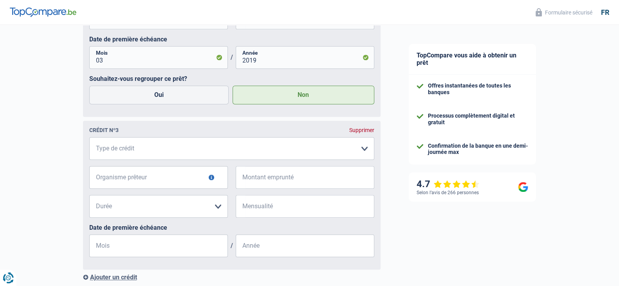
scroll to position [861, 0]
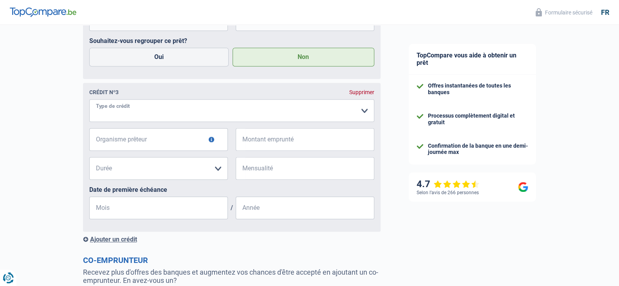
click at [124, 110] on select "Carte ou ouverture de crédit Prêt hypothécaire Vente à tempérament Prêt à tempé…" at bounding box center [231, 110] width 285 height 23
select select "mortgage"
click at [89, 101] on select "Carte ou ouverture de crédit Prêt hypothécaire Vente à tempérament Prêt à tempé…" at bounding box center [231, 110] width 285 height 23
click at [361, 94] on div "Supprimer" at bounding box center [361, 92] width 25 height 6
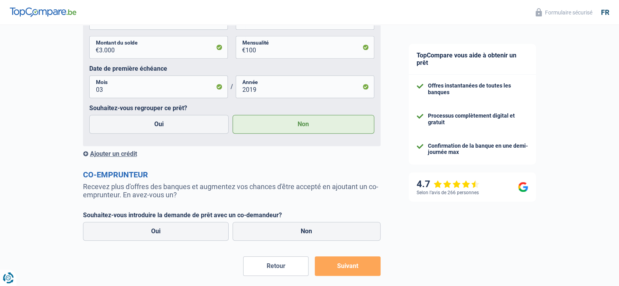
scroll to position [829, 0]
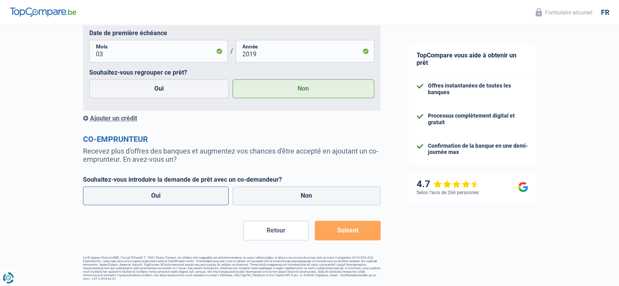
click at [168, 190] on label "Oui" at bounding box center [156, 196] width 146 height 19
click at [168, 190] on input "Oui" at bounding box center [156, 196] width 146 height 19
radio input "true"
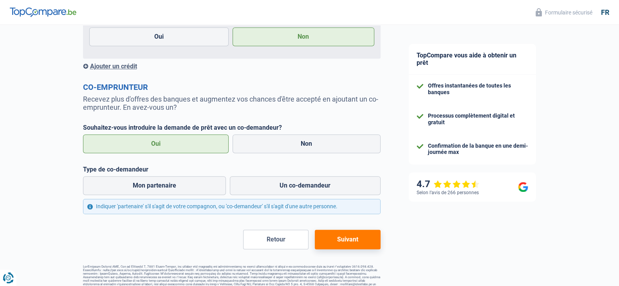
scroll to position [890, 0]
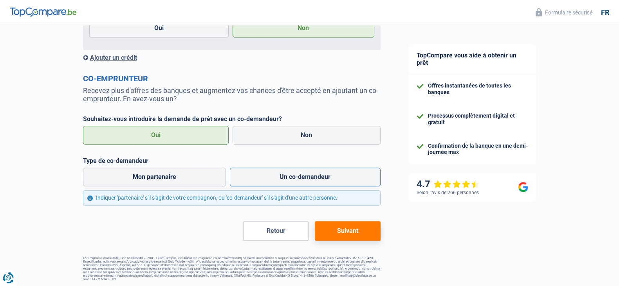
click at [274, 179] on label "Un co-demandeur" at bounding box center [305, 177] width 151 height 19
click at [274, 179] on input "Un co-demandeur" at bounding box center [305, 177] width 151 height 19
radio input "true"
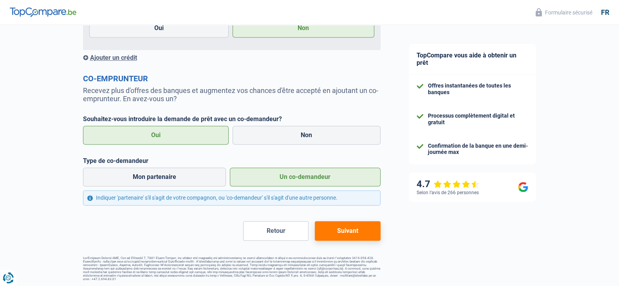
click at [357, 228] on button "Suivant" at bounding box center [347, 231] width 65 height 20
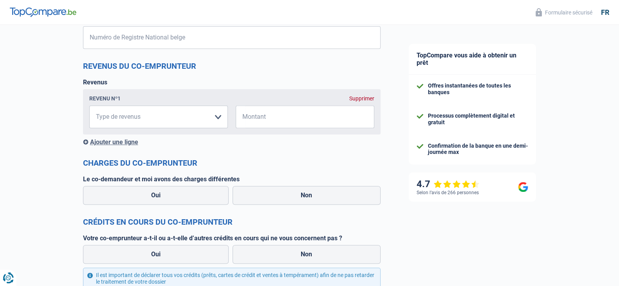
scroll to position [627, 0]
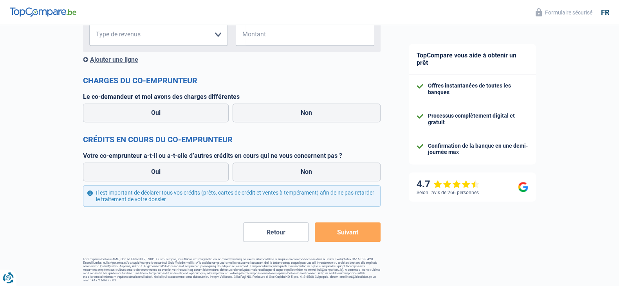
click at [268, 228] on button "Retour" at bounding box center [275, 233] width 65 height 20
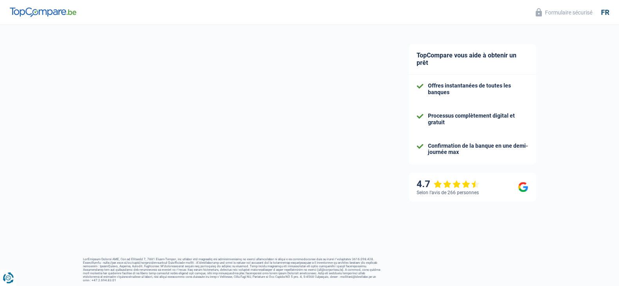
select select "familyAllowances"
select select "netSalary"
select select "personalLoan"
select select "medicalFees"
select select "48"
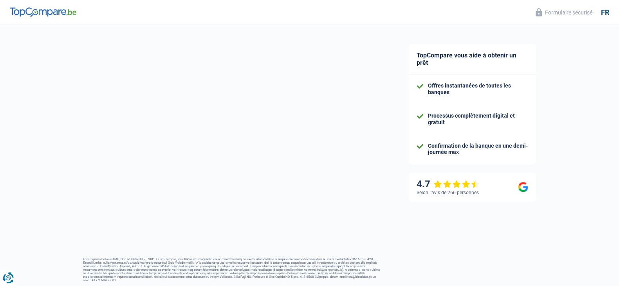
select select "cardOrCredit"
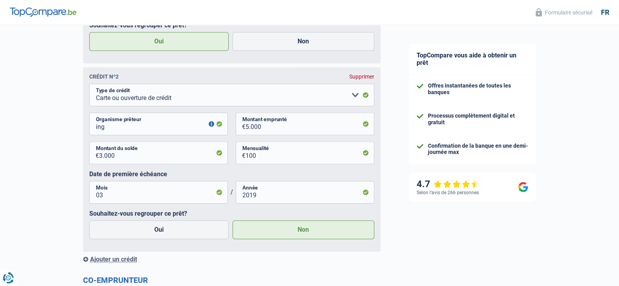
scroll to position [890, 0]
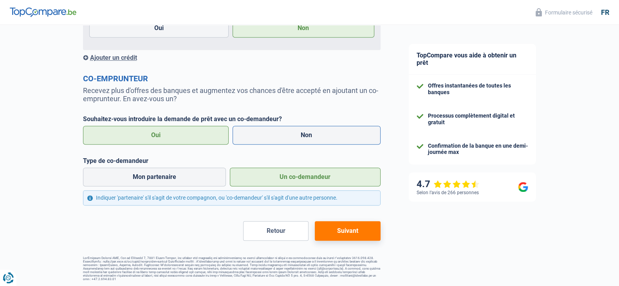
click at [270, 145] on label "Non" at bounding box center [306, 135] width 148 height 19
click at [270, 145] on input "Non" at bounding box center [306, 135] width 148 height 19
radio input "true"
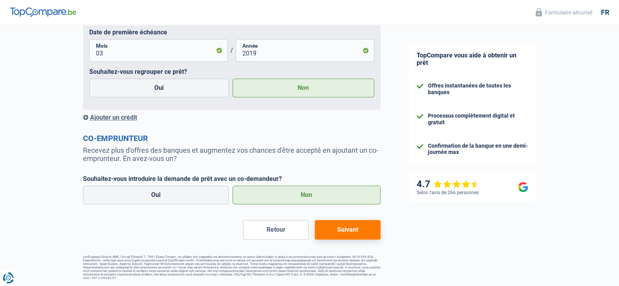
scroll to position [829, 0]
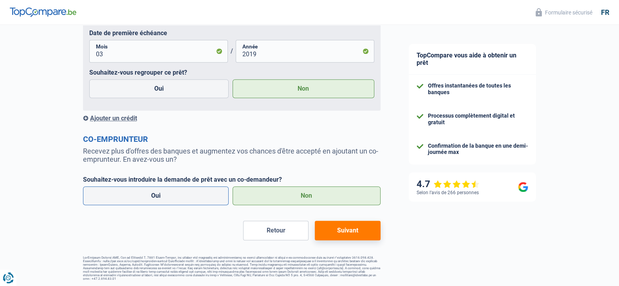
click at [188, 192] on label "Oui" at bounding box center [156, 196] width 146 height 19
click at [188, 192] on input "Oui" at bounding box center [156, 196] width 146 height 19
radio input "true"
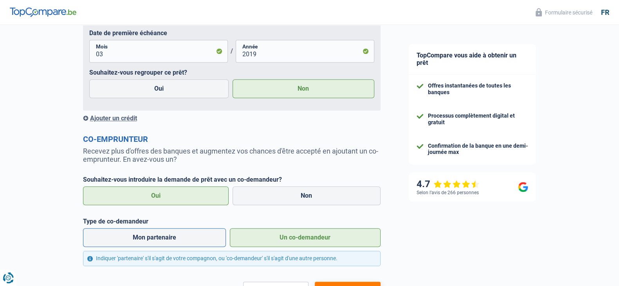
click at [174, 228] on label "Mon partenaire" at bounding box center [154, 237] width 143 height 19
click at [174, 228] on input "Mon partenaire" at bounding box center [154, 237] width 143 height 19
radio input "true"
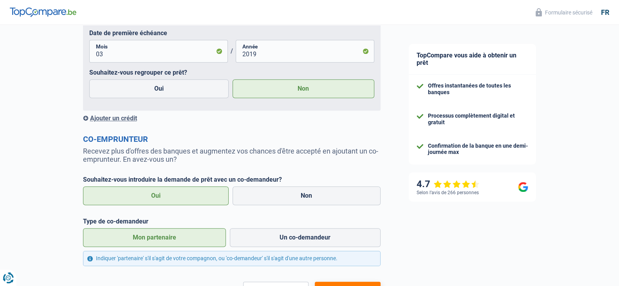
scroll to position [890, 0]
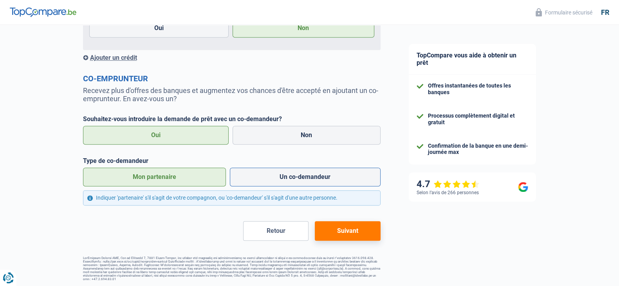
click at [283, 179] on label "Un co-demandeur" at bounding box center [305, 177] width 151 height 19
click at [283, 179] on input "Un co-demandeur" at bounding box center [305, 177] width 151 height 19
radio input "true"
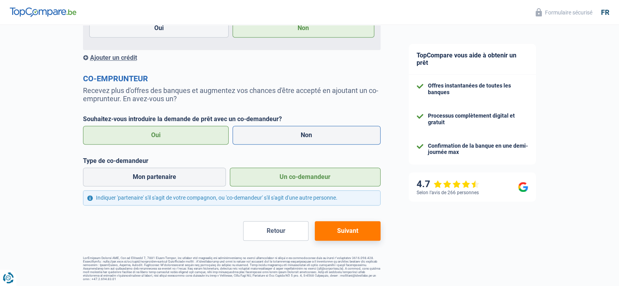
click at [295, 131] on label "Non" at bounding box center [306, 135] width 148 height 19
click at [295, 131] on input "Non" at bounding box center [306, 135] width 148 height 19
radio input "true"
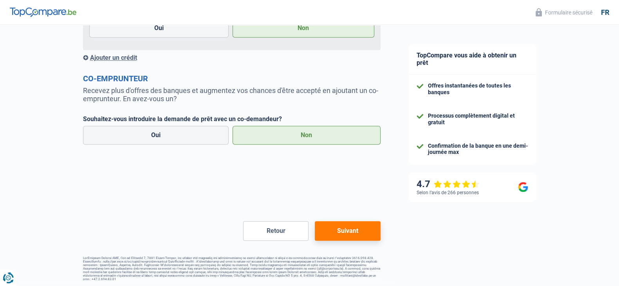
scroll to position [829, 0]
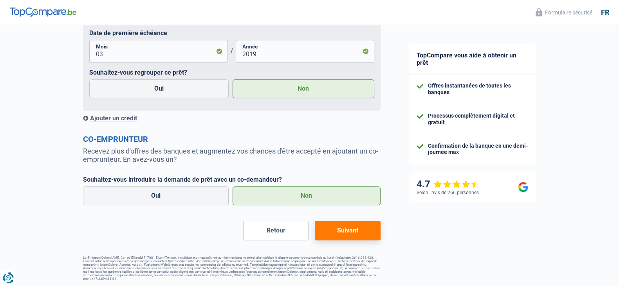
click at [331, 228] on button "Suivant" at bounding box center [347, 231] width 65 height 20
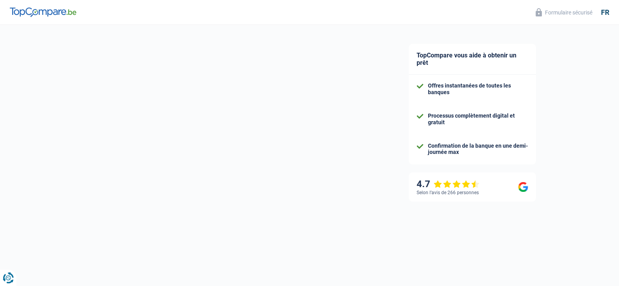
select select "refinancing"
select select "30"
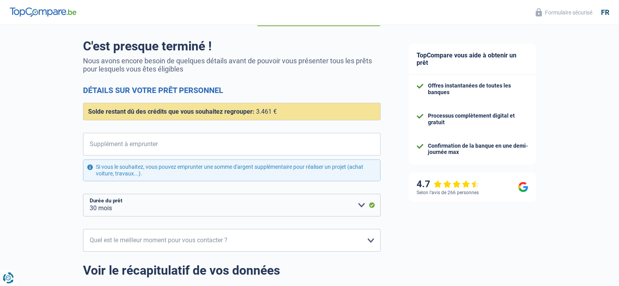
scroll to position [51, 0]
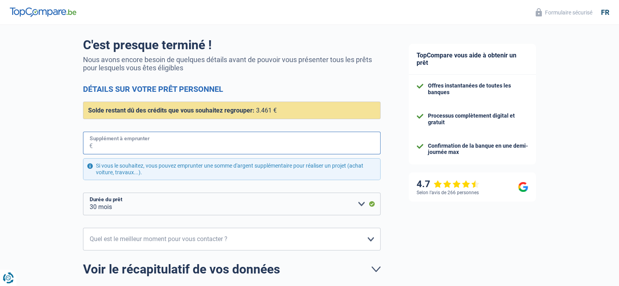
click at [164, 144] on input "Supplément à emprunter" at bounding box center [237, 143] width 288 height 23
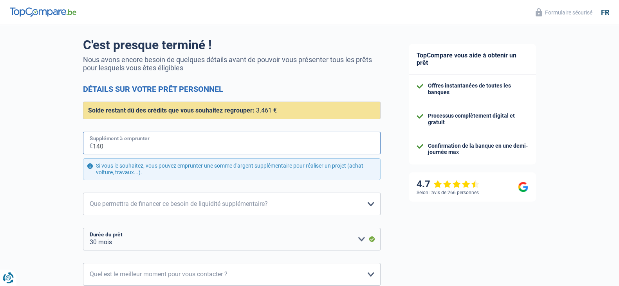
type input "1.400"
select select "36"
type input "14.000"
select select "84"
type input "14.000"
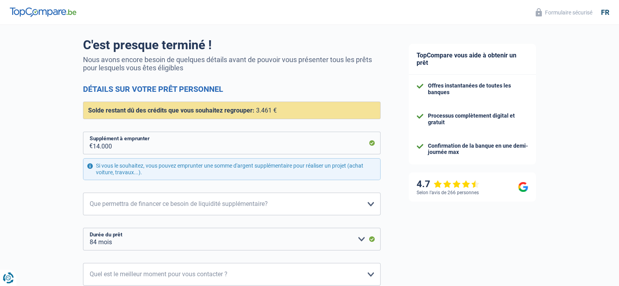
click at [0, 177] on div "Chance de réussite de votre simulation est de 90% 1 2 3 4 5 Vous y êtes presque…" at bounding box center [197, 180] width 394 height 419
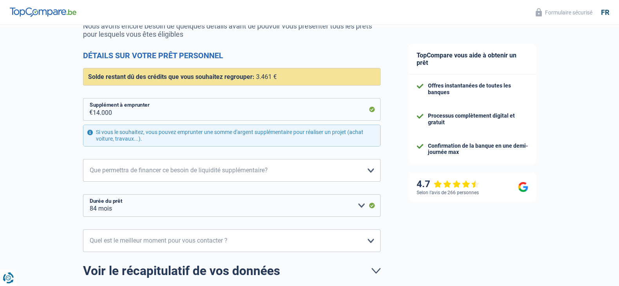
scroll to position [88, 0]
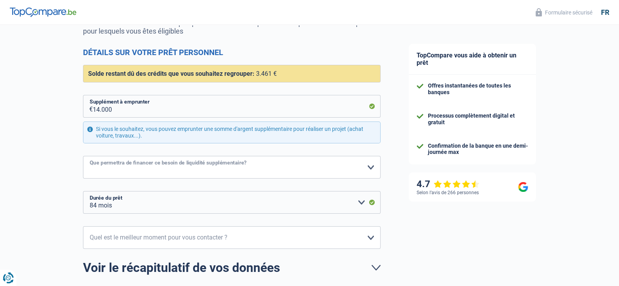
click at [149, 164] on select "Confort maison: meubles, textile, peinture, électroménager, outillage non-profe…" at bounding box center [231, 167] width 297 height 23
select select "movingOrInstallation"
click at [83, 156] on select "Confort maison: meubles, textile, peinture, électroménager, outillage non-profe…" at bounding box center [231, 167] width 297 height 23
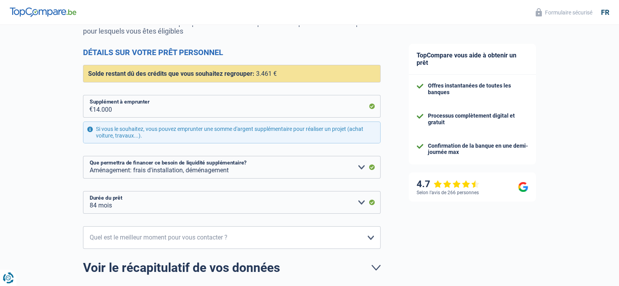
click at [41, 136] on div "Chance de réussite de votre simulation est de 90% 1 2 3 4 5 Vous y êtes presque…" at bounding box center [197, 143] width 394 height 419
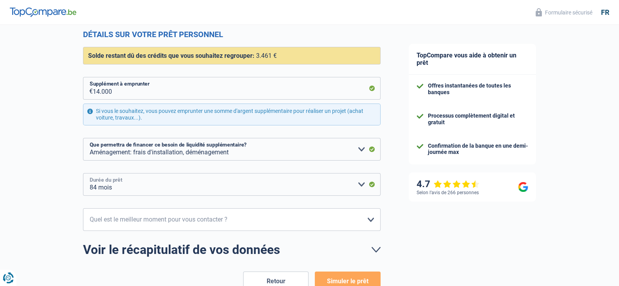
click at [187, 192] on select "12 mois 18 mois 24 mois 30 mois 36 mois 42 mois 48 mois 60 mois 72 mois 84 mois…" at bounding box center [231, 184] width 297 height 23
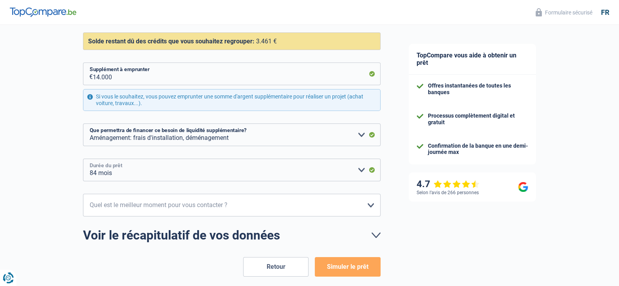
scroll to position [121, 0]
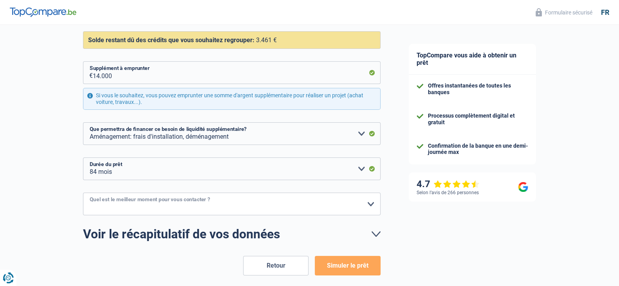
click at [182, 199] on select "10h-12h 12h-14h 14h-16h 16h-18h Veuillez sélectionner une option" at bounding box center [231, 204] width 297 height 23
select select "10-12"
click at [83, 193] on select "10h-12h 12h-14h 14h-16h 16h-18h Veuillez sélectionner une option" at bounding box center [231, 204] width 297 height 23
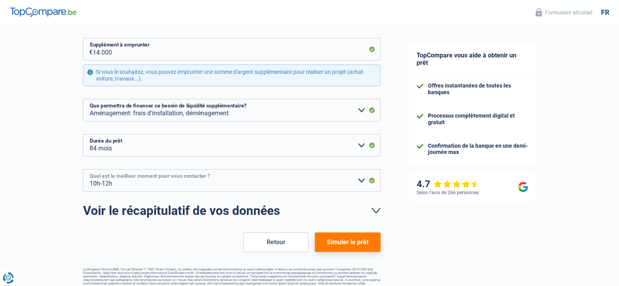
scroll to position [154, 0]
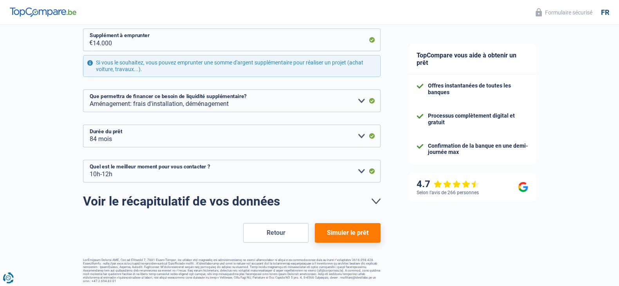
click at [371, 204] on link "Voir le récapitulatif de vos données" at bounding box center [231, 201] width 297 height 13
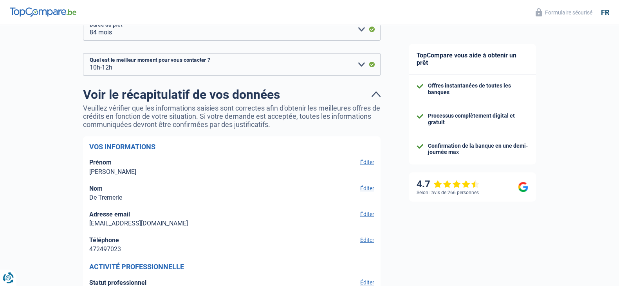
scroll to position [259, 0]
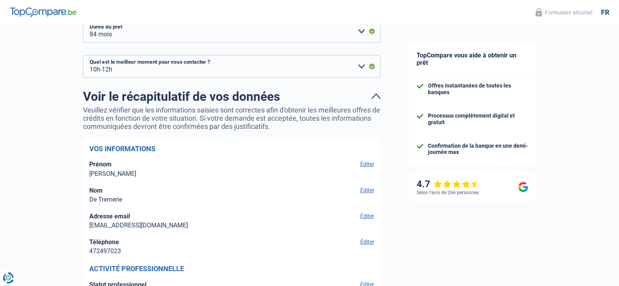
click at [374, 100] on link "Voir le récapitulatif de vos données" at bounding box center [231, 96] width 297 height 13
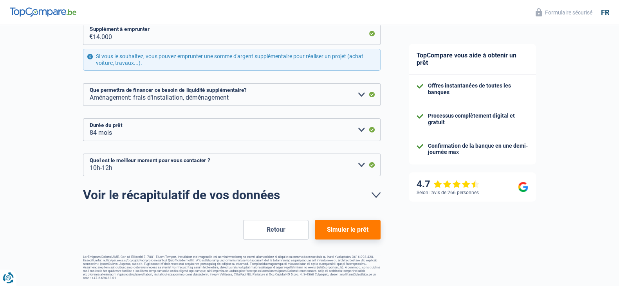
scroll to position [154, 0]
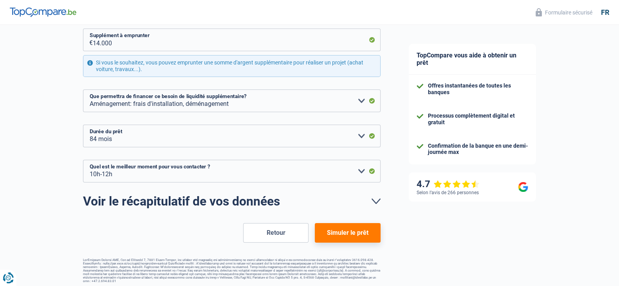
click at [344, 228] on button "Simuler le prêt" at bounding box center [347, 233] width 65 height 20
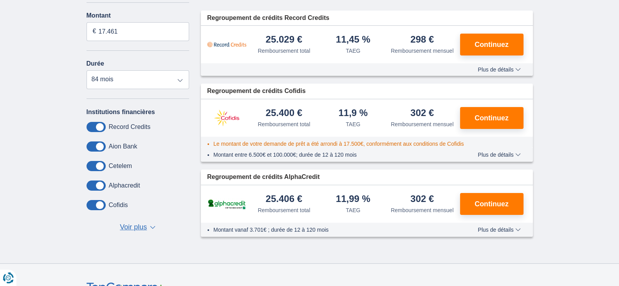
scroll to position [114, 0]
click at [122, 222] on span "Voir plus" at bounding box center [133, 227] width 27 height 10
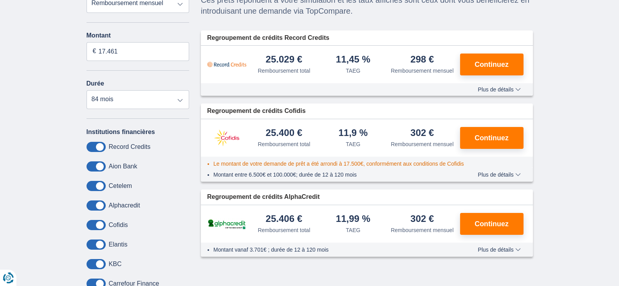
scroll to position [20, 0]
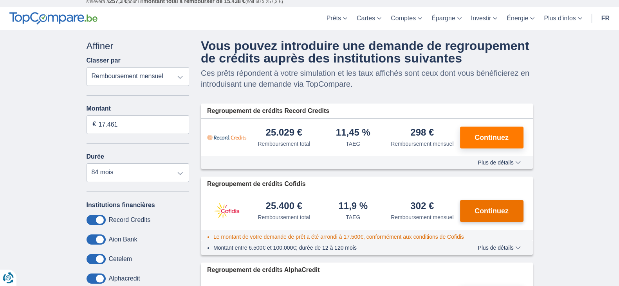
click at [495, 205] on button "Continuez" at bounding box center [491, 211] width 63 height 22
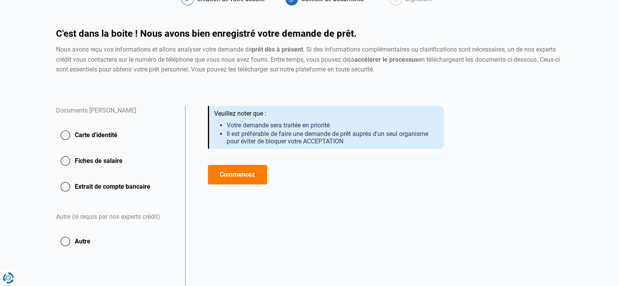
scroll to position [49, 0]
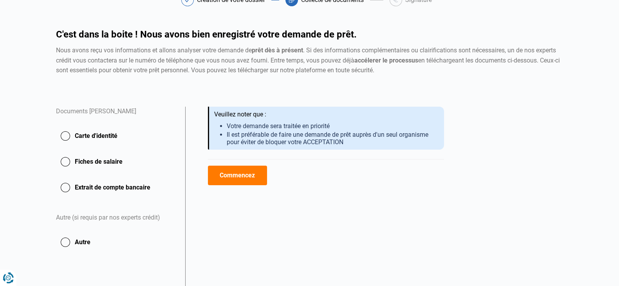
click at [236, 176] on button "Commencez" at bounding box center [237, 176] width 59 height 20
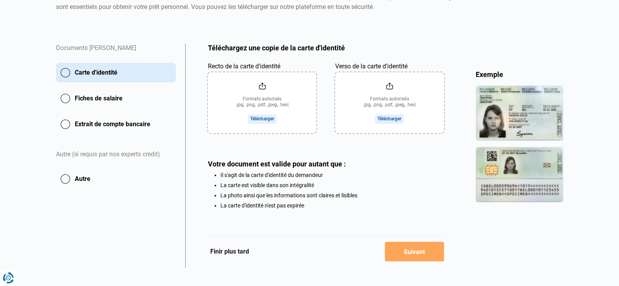
scroll to position [121, 0]
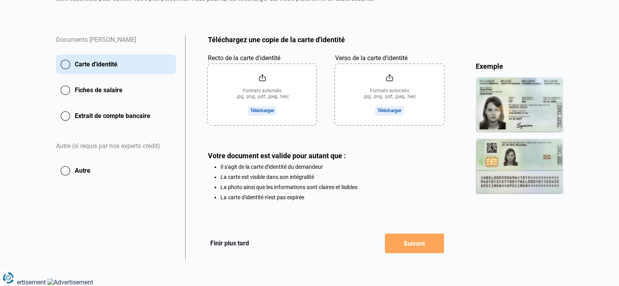
drag, startPoint x: 262, startPoint y: 73, endPoint x: 225, endPoint y: 47, distance: 45.3
click at [225, 47] on div "Téléchargez une copie de la carte d'identité Aperçu des documents Documents [PE…" at bounding box center [326, 118] width 236 height 166
click at [119, 106] on button "Fiches de salaire" at bounding box center [116, 116] width 120 height 20
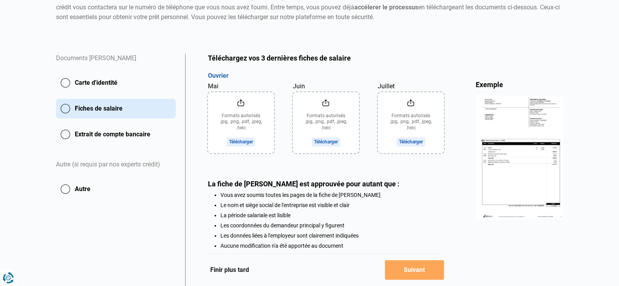
scroll to position [103, 0]
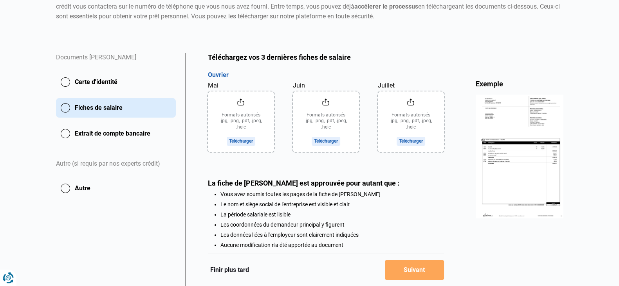
click at [133, 132] on button "Extrait de compte bancaire" at bounding box center [116, 134] width 120 height 20
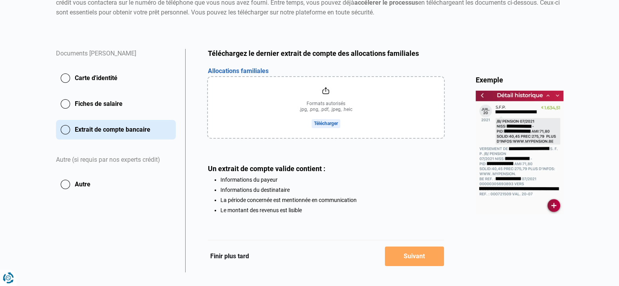
scroll to position [108, 0]
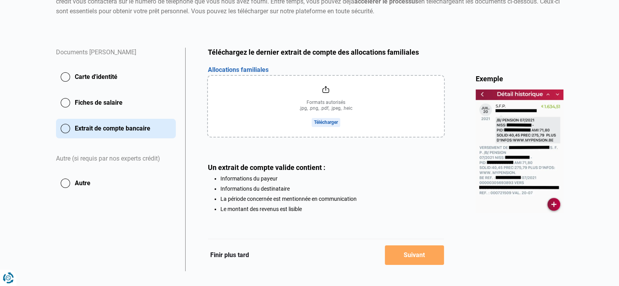
click at [92, 178] on button "Autre" at bounding box center [116, 184] width 120 height 20
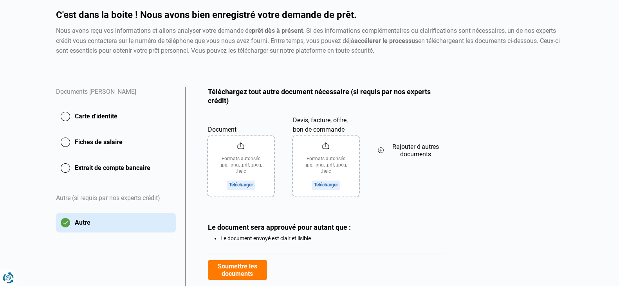
scroll to position [69, 0]
